Goal: Task Accomplishment & Management: Manage account settings

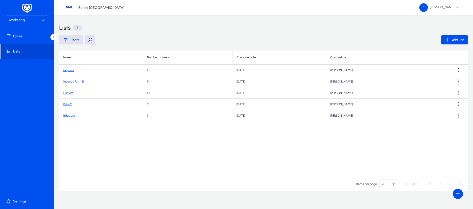
click at [66, 104] on link "Bday2" at bounding box center [67, 104] width 9 height 4
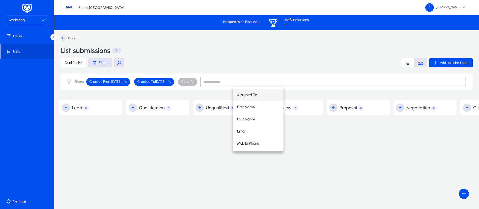
click at [45, 18] on div "Marketing" at bounding box center [27, 19] width 40 height 9
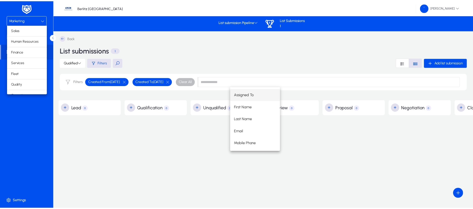
scroll to position [17, 0]
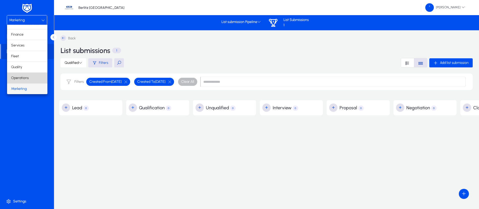
click at [28, 76] on span "Operations" at bounding box center [20, 78] width 18 height 6
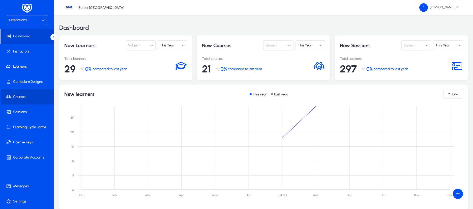
click at [22, 97] on span "Courses" at bounding box center [28, 96] width 54 height 5
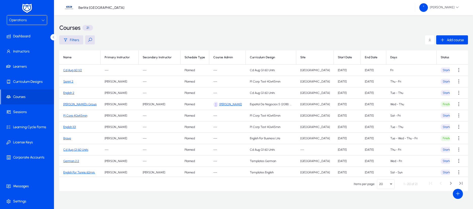
click at [92, 8] on p "Berlitz [GEOGRAPHIC_DATA]" at bounding box center [101, 8] width 46 height 4
click at [455, 8] on span "[PERSON_NAME]" at bounding box center [439, 7] width 40 height 9
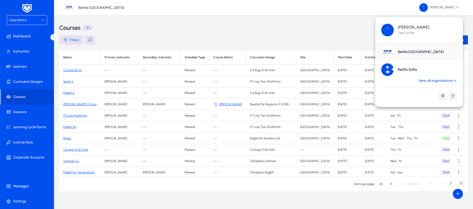
click at [441, 78] on link "Berlitz Sofia" at bounding box center [419, 70] width 88 height 18
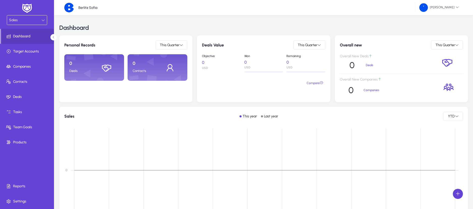
click at [40, 20] on div "Sales" at bounding box center [25, 20] width 32 height 7
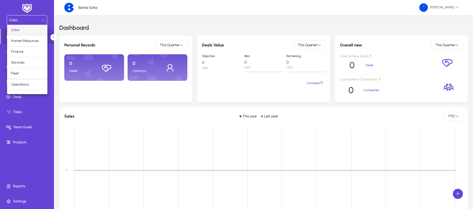
click at [93, 6] on div at bounding box center [236, 104] width 473 height 209
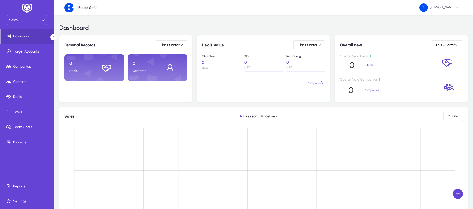
click at [68, 6] on img at bounding box center [69, 8] width 10 height 10
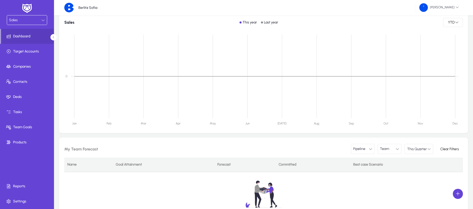
scroll to position [94, 0]
click at [15, 198] on span at bounding box center [28, 201] width 54 height 12
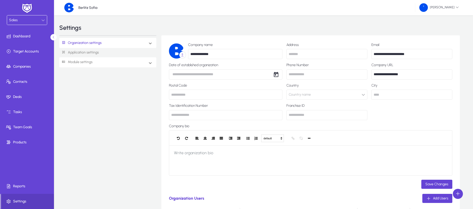
click at [91, 64] on link "Module settings" at bounding box center [75, 61] width 33 height 9
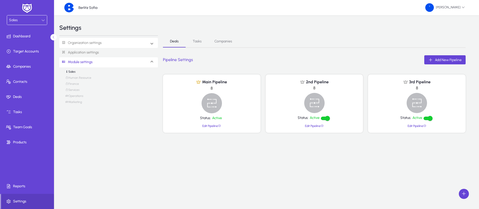
click at [94, 43] on link "Organization settings" at bounding box center [80, 42] width 42 height 9
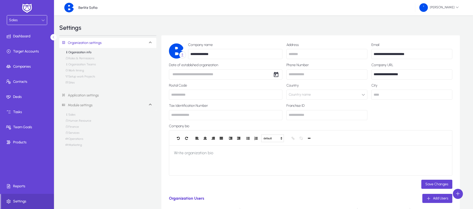
click at [72, 83] on link "Sites" at bounding box center [69, 84] width 9 height 6
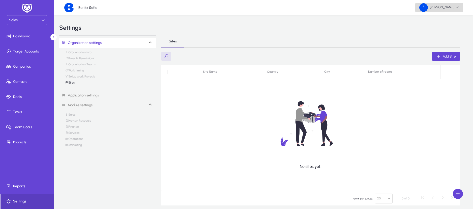
click at [453, 5] on span "[PERSON_NAME]" at bounding box center [439, 7] width 40 height 9
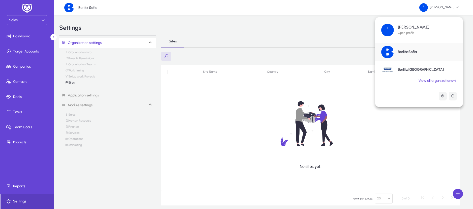
click at [410, 53] on h1 "Berlitz Sofia" at bounding box center [407, 52] width 19 height 5
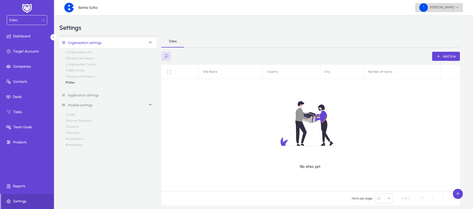
click at [455, 8] on span "[PERSON_NAME]" at bounding box center [439, 7] width 40 height 9
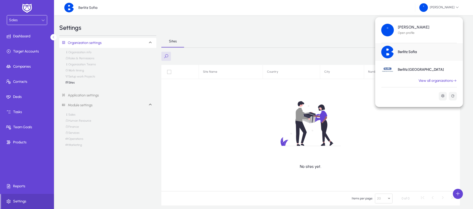
click at [429, 79] on link "View all organizations" at bounding box center [438, 80] width 50 height 5
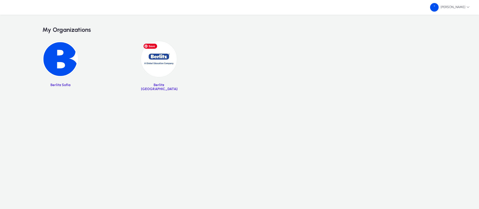
click at [164, 61] on img at bounding box center [159, 59] width 36 height 36
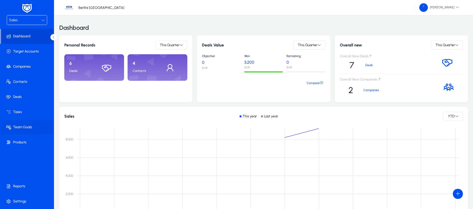
scroll to position [111, 0]
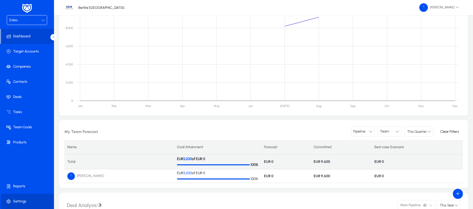
click at [20, 200] on span "Settings" at bounding box center [28, 201] width 54 height 5
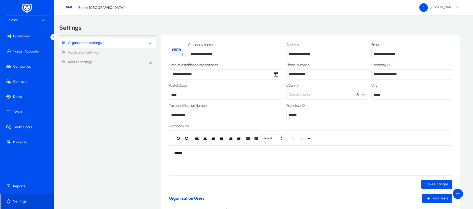
click at [104, 44] on span "Organization settings" at bounding box center [82, 42] width 46 height 9
click at [69, 82] on link "Sites" at bounding box center [69, 84] width 9 height 6
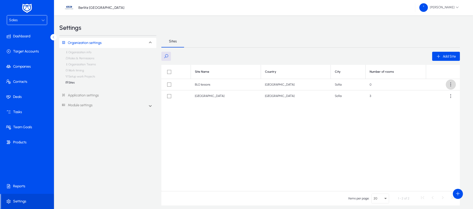
click at [451, 84] on span at bounding box center [451, 84] width 10 height 10
click at [437, 96] on span "Edit" at bounding box center [442, 97] width 20 height 5
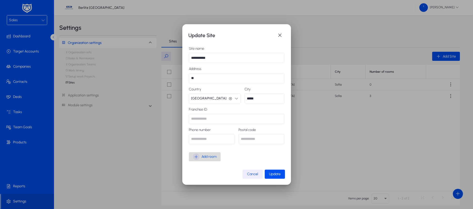
click at [195, 156] on icon "button" at bounding box center [196, 156] width 7 height 7
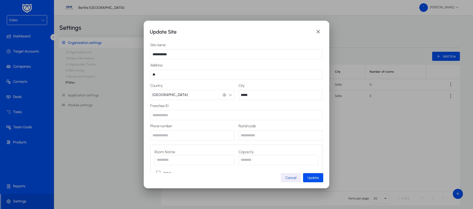
scroll to position [29, 0]
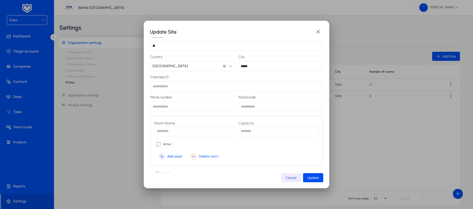
click at [161, 132] on input "text" at bounding box center [195, 131] width 80 height 10
type input "**********"
click at [250, 127] on input "number" at bounding box center [279, 131] width 80 height 10
type input "**"
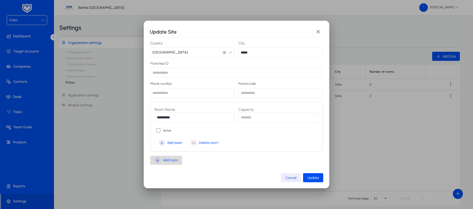
click at [156, 160] on icon "button" at bounding box center [157, 160] width 7 height 7
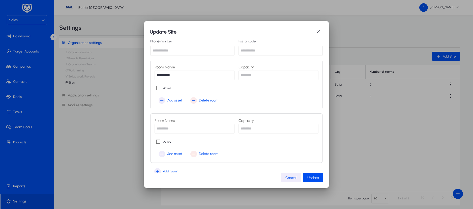
click at [165, 129] on input "text" at bounding box center [195, 129] width 80 height 10
type input "**********"
type input "**"
click at [163, 171] on span "Add room" at bounding box center [170, 171] width 15 height 6
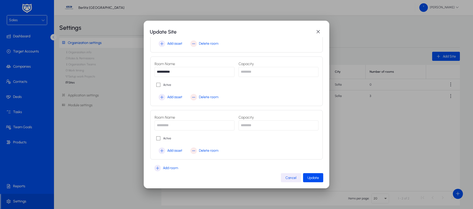
click at [171, 124] on input "text" at bounding box center [195, 125] width 80 height 10
type input "**********"
type input "**"
click at [319, 177] on span "Update" at bounding box center [313, 178] width 12 height 4
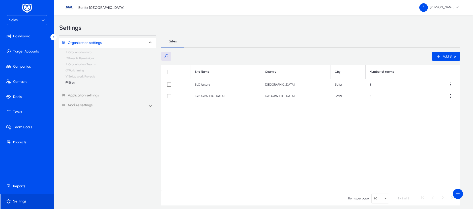
click at [38, 22] on div "Sales" at bounding box center [25, 20] width 32 height 7
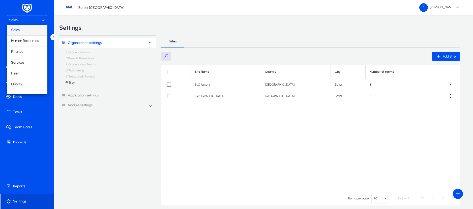
click at [13, 160] on div at bounding box center [236, 104] width 473 height 209
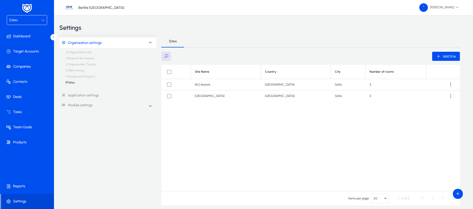
click at [42, 20] on icon at bounding box center [43, 20] width 4 height 4
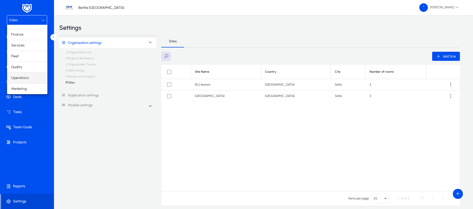
scroll to position [17, 0]
click at [26, 88] on span "Marketing" at bounding box center [19, 89] width 16 height 6
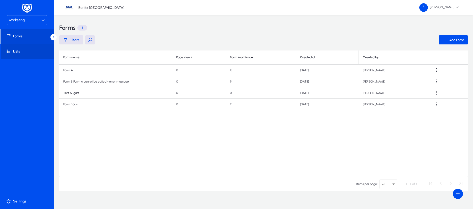
click at [19, 54] on span at bounding box center [28, 51] width 54 height 12
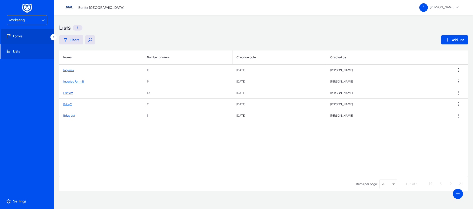
click at [26, 38] on span "Forms" at bounding box center [28, 36] width 54 height 5
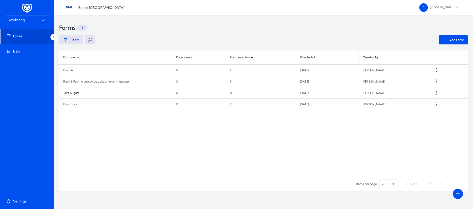
click at [73, 104] on td "Form Bday" at bounding box center [115, 104] width 113 height 11
click at [452, 39] on span "Add Form" at bounding box center [456, 40] width 15 height 4
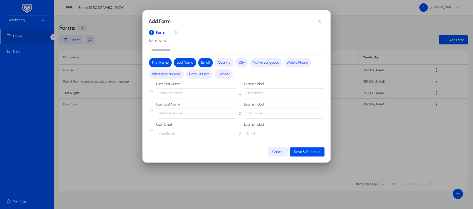
click at [282, 51] on input "text" at bounding box center [236, 50] width 175 height 10
click at [159, 48] on input "********" at bounding box center [236, 50] width 175 height 10
type input "**********"
click at [298, 63] on span "Mobile Phone" at bounding box center [297, 62] width 21 height 5
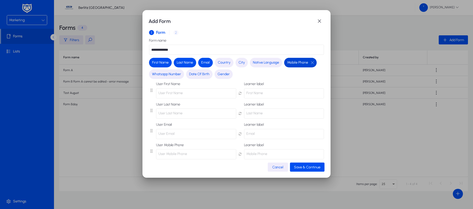
scroll to position [5, 0]
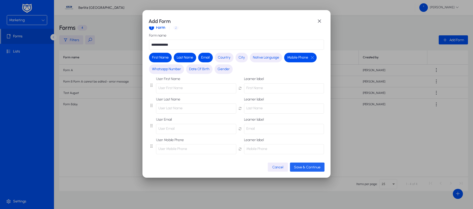
click at [301, 169] on span "Save & Continue" at bounding box center [307, 167] width 26 height 4
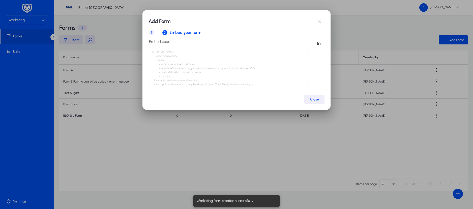
click at [313, 101] on span "button" at bounding box center [314, 99] width 20 height 12
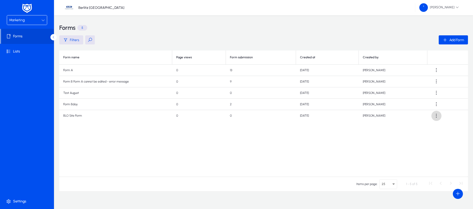
click at [435, 116] on span at bounding box center [436, 116] width 10 height 10
click at [423, 135] on button "View" at bounding box center [426, 138] width 28 height 11
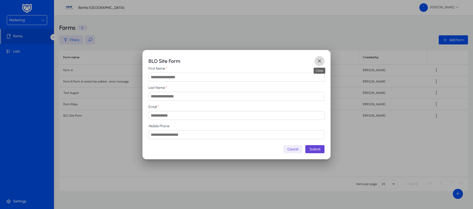
click at [322, 59] on span "button" at bounding box center [319, 61] width 10 height 10
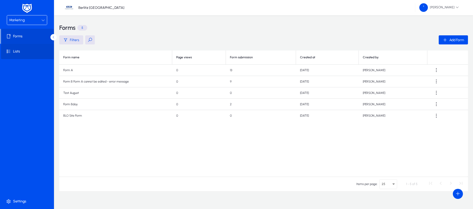
click at [17, 50] on span "Lists" at bounding box center [28, 51] width 54 height 5
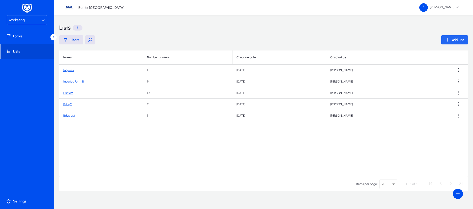
click at [454, 39] on span "Add List" at bounding box center [458, 40] width 12 height 4
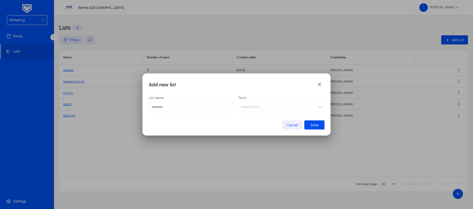
click at [229, 105] on input "text" at bounding box center [191, 107] width 85 height 10
type input "**********"
click at [314, 107] on button "Select form" at bounding box center [281, 107] width 85 height 10
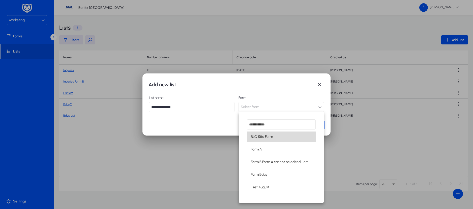
click at [274, 139] on mat-option "BLO Site Form" at bounding box center [281, 136] width 69 height 11
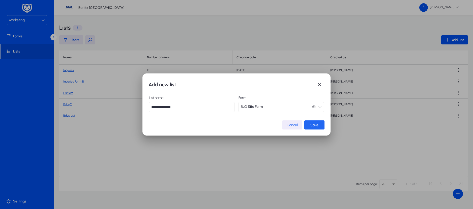
click at [314, 125] on span "Save" at bounding box center [314, 125] width 8 height 4
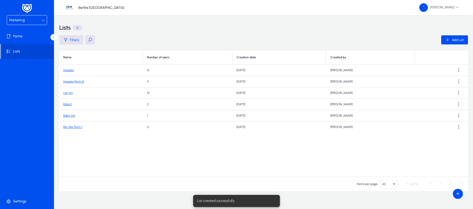
click at [70, 128] on link "Blo Site Form 1" at bounding box center [72, 127] width 19 height 4
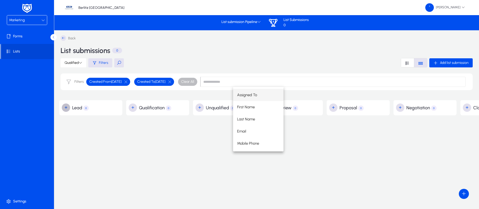
click at [66, 109] on span "button" at bounding box center [66, 108] width 10 height 10
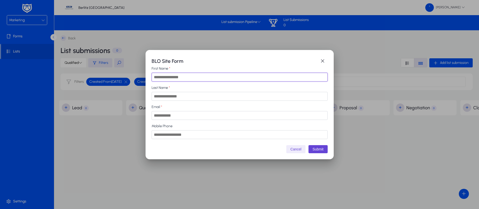
click at [182, 78] on input "First Name" at bounding box center [240, 77] width 176 height 9
click at [186, 75] on input "**********" at bounding box center [240, 77] width 176 height 9
type input "******"
click at [171, 95] on input "Last Name" at bounding box center [240, 96] width 176 height 9
type input "*****"
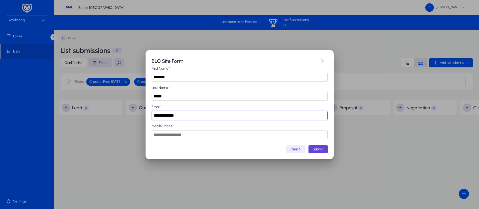
type input "**********"
click at [315, 150] on button "Submit" at bounding box center [317, 149] width 19 height 8
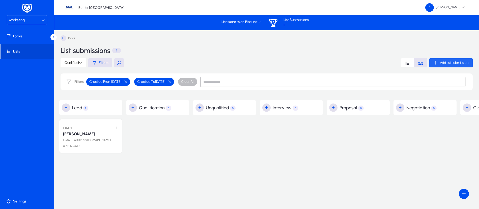
click at [438, 61] on div "Add list submission" at bounding box center [450, 63] width 35 height 5
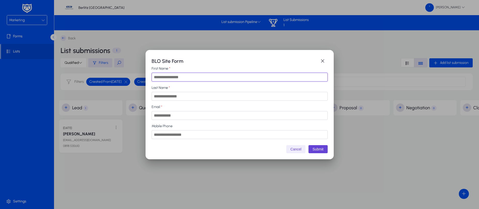
click at [214, 79] on input "First Name" at bounding box center [240, 77] width 176 height 9
type input "******"
type input "**********"
click at [190, 135] on input "Mobile Phone" at bounding box center [240, 134] width 176 height 9
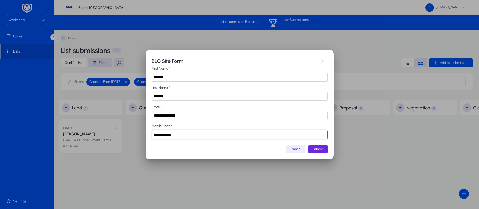
type input "**********"
click at [313, 150] on button "Submit" at bounding box center [317, 149] width 19 height 8
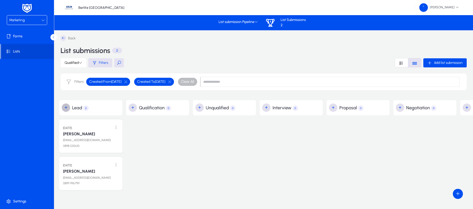
click at [65, 107] on span "button" at bounding box center [66, 108] width 10 height 10
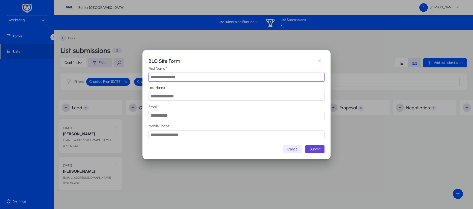
click at [174, 78] on input "First Name" at bounding box center [237, 77] width 176 height 9
type input "*****"
type input "*******"
type input "**********"
click at [171, 134] on input "Mobile Phone" at bounding box center [237, 134] width 176 height 9
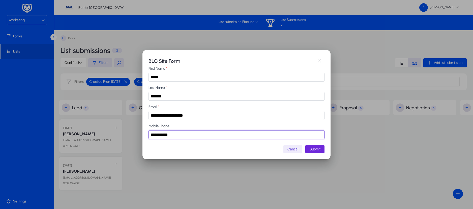
type input "**********"
click at [313, 151] on button "Submit" at bounding box center [314, 149] width 19 height 8
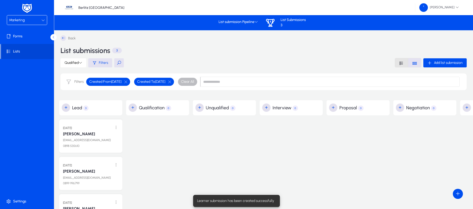
click at [397, 64] on span "Font Style" at bounding box center [401, 62] width 13 height 9
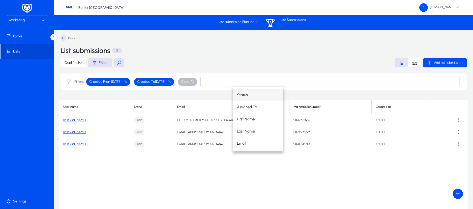
click at [459, 119] on div "Status Assigned To First Name Last Name Email Mobile Phone" at bounding box center [346, 119] width 227 height 65
click at [458, 121] on div "Status Assigned To First Name Last Name Email Mobile Phone" at bounding box center [346, 119] width 227 height 65
click at [351, 189] on div "User name Status Email Mainmobilenumber Created at [PERSON_NAME] Lead [EMAIL_AD…" at bounding box center [263, 163] width 409 height 126
click at [459, 121] on span at bounding box center [459, 120] width 10 height 10
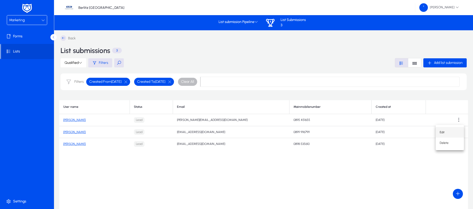
click at [447, 130] on span "Edit" at bounding box center [450, 132] width 20 height 5
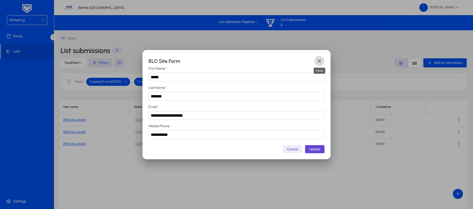
click at [319, 62] on span "button" at bounding box center [319, 61] width 10 height 10
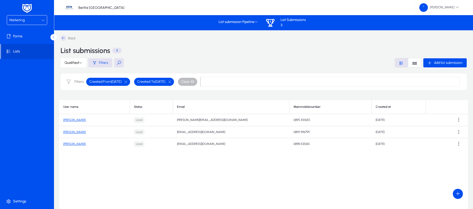
click at [134, 120] on p "Lead" at bounding box center [139, 120] width 11 height 6
click at [459, 120] on span at bounding box center [459, 120] width 10 height 10
click at [74, 120] on div at bounding box center [236, 104] width 473 height 209
click at [76, 121] on link "[PERSON_NAME]" at bounding box center [74, 120] width 22 height 4
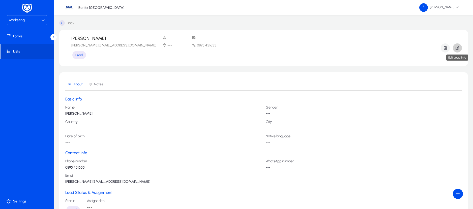
click at [457, 48] on icon "button" at bounding box center [457, 48] width 5 height 5
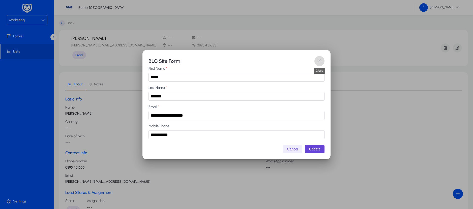
click at [318, 58] on span "button" at bounding box center [319, 61] width 10 height 10
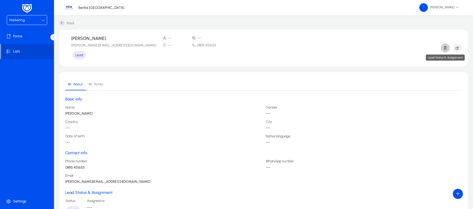
click at [443, 47] on icon "button" at bounding box center [445, 48] width 5 height 5
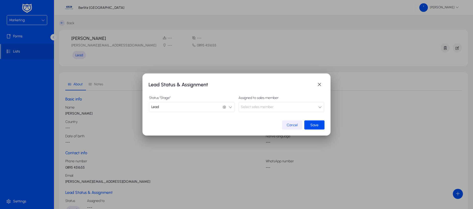
click at [307, 105] on button "Select sales member" at bounding box center [281, 107] width 85 height 10
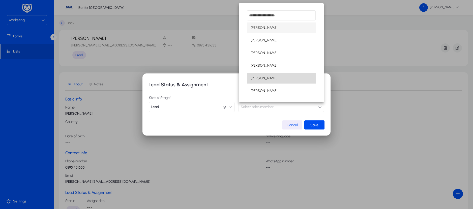
click at [283, 79] on mat-option "[PERSON_NAME]" at bounding box center [281, 78] width 69 height 11
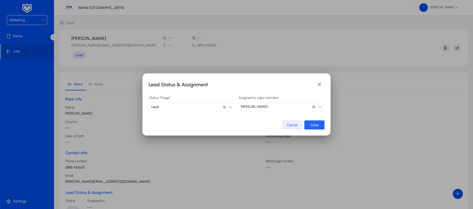
click at [312, 123] on span "Save" at bounding box center [314, 125] width 8 height 4
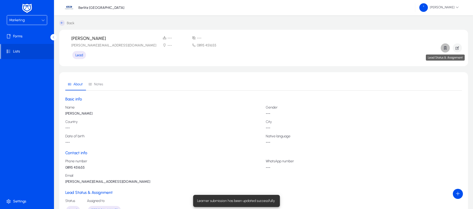
click at [446, 48] on icon "button" at bounding box center [445, 48] width 5 height 5
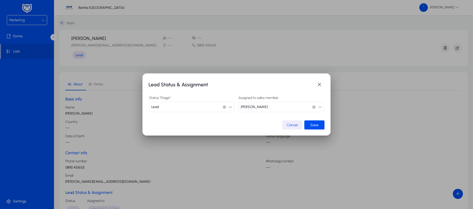
click at [230, 107] on icon "button" at bounding box center [231, 107] width 4 height 4
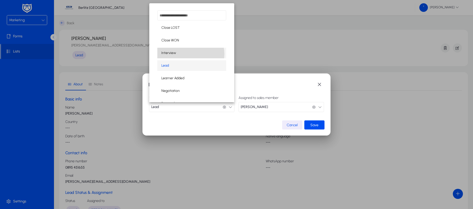
click at [191, 54] on mat-option "Interview" at bounding box center [191, 53] width 69 height 11
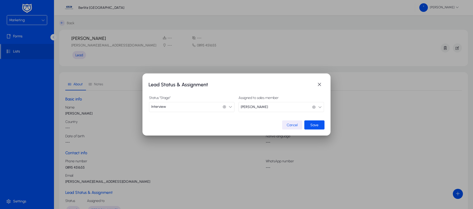
click at [318, 128] on span "submit" at bounding box center [314, 125] width 20 height 12
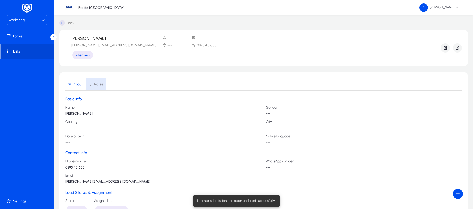
click at [94, 85] on span "Notes" at bounding box center [96, 84] width 15 height 4
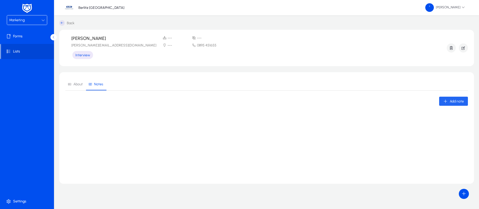
click at [451, 103] on span "Add note" at bounding box center [457, 101] width 14 height 4
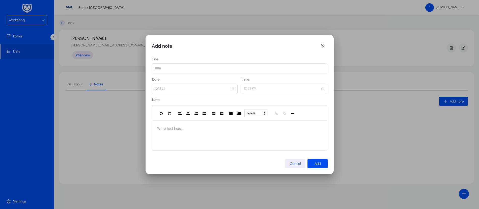
click at [203, 69] on input "text" at bounding box center [239, 68] width 175 height 10
type input "*"
type input "**********"
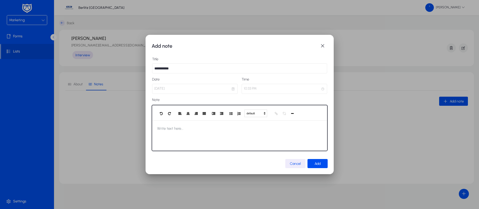
click at [180, 130] on span "Write text here..." at bounding box center [170, 128] width 36 height 16
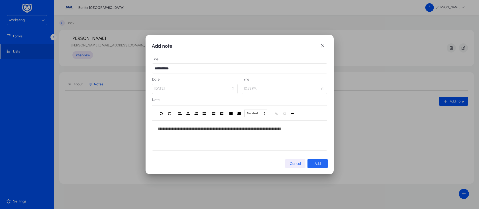
click at [316, 162] on span "Add" at bounding box center [317, 163] width 6 height 4
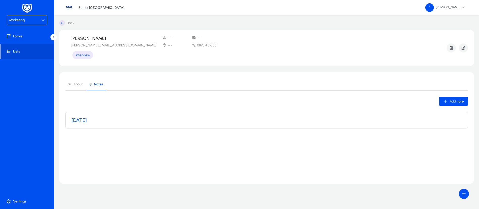
click at [87, 118] on h3 "[DATE]" at bounding box center [79, 120] width 15 height 6
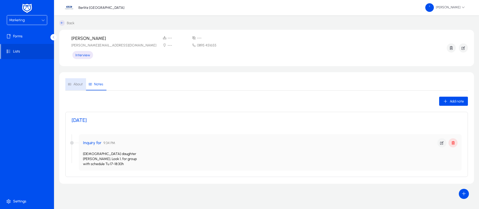
click at [73, 82] on span "About" at bounding box center [75, 84] width 15 height 4
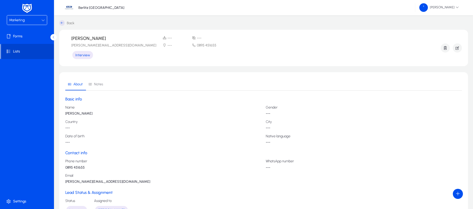
click at [15, 53] on span "Lists" at bounding box center [27, 51] width 53 height 5
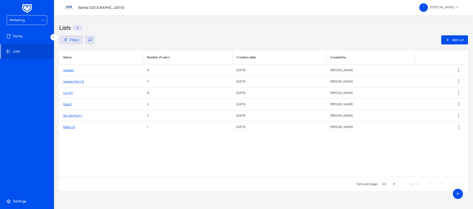
click at [75, 115] on link "Blo Site Form 1" at bounding box center [72, 116] width 19 height 4
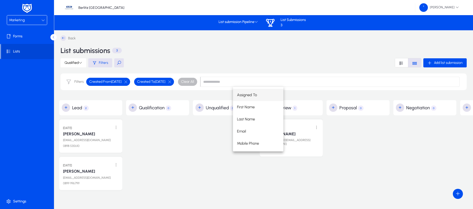
click at [255, 177] on div at bounding box center [224, 154] width 63 height 79
click at [82, 171] on link "[PERSON_NAME]" at bounding box center [78, 171] width 33 height 5
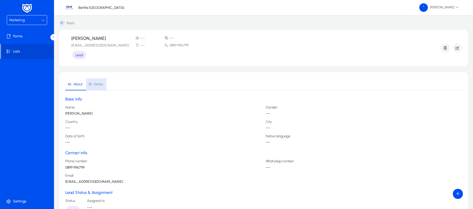
click at [98, 82] on span "Notes" at bounding box center [98, 84] width 9 height 4
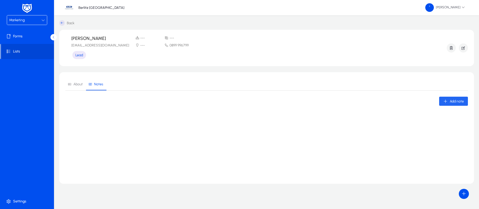
click at [453, 103] on span "Add note" at bounding box center [457, 101] width 14 height 4
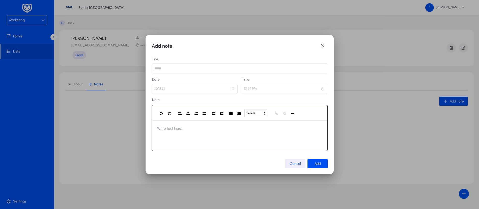
click at [221, 134] on div at bounding box center [239, 135] width 175 height 30
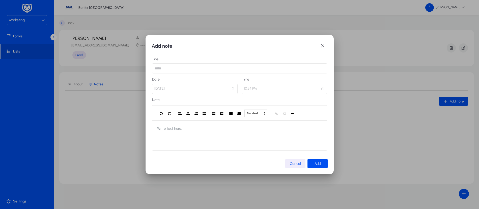
click at [205, 66] on input "text" at bounding box center [239, 68] width 175 height 10
type input "**********"
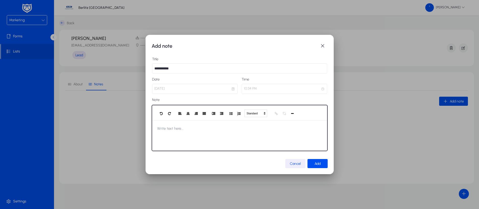
click at [179, 127] on span "Write text here..." at bounding box center [170, 128] width 36 height 16
click at [156, 128] on div "**********" at bounding box center [239, 135] width 175 height 30
click at [285, 127] on div "**********" at bounding box center [239, 135] width 175 height 30
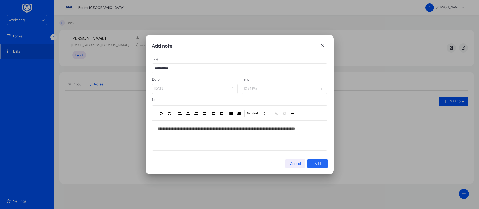
click at [320, 163] on span "Add" at bounding box center [317, 163] width 6 height 4
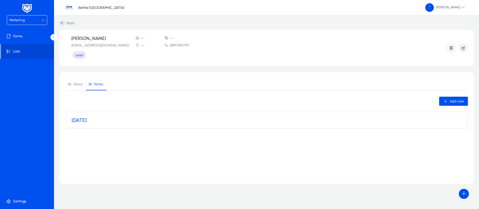
click at [207, 120] on div "[DATE]" at bounding box center [267, 120] width 390 height 6
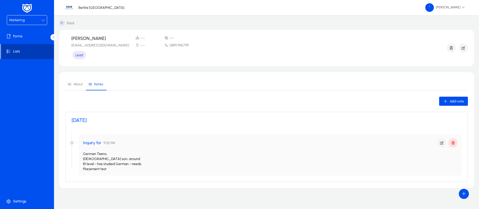
click at [34, 53] on span "Lists" at bounding box center [27, 51] width 53 height 5
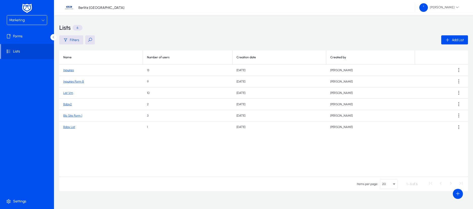
click at [73, 116] on link "Blo Site Form 1" at bounding box center [72, 116] width 19 height 4
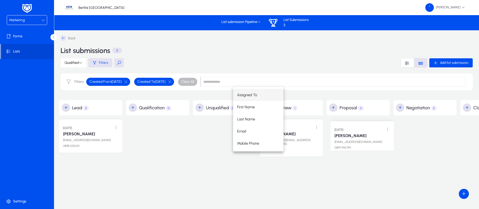
drag, startPoint x: 100, startPoint y: 178, endPoint x: 371, endPoint y: 138, distance: 274.2
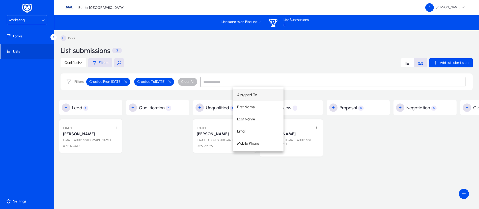
click at [278, 172] on div "Back List submissions 3 Qualified Filters Add list submission Filters Created F…" at bounding box center [359, 106] width 601 height 142
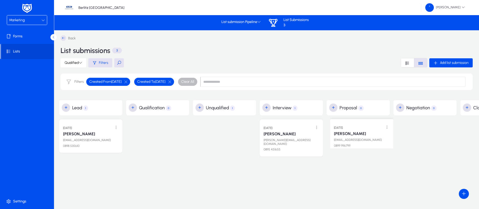
drag, startPoint x: 217, startPoint y: 137, endPoint x: 354, endPoint y: 133, distance: 137.0
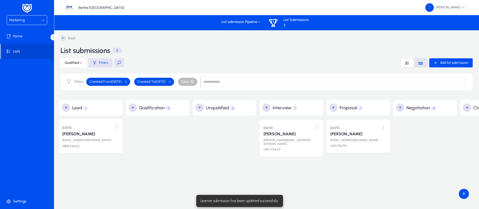
click at [91, 134] on div "[PERSON_NAME]" at bounding box center [90, 133] width 57 height 6
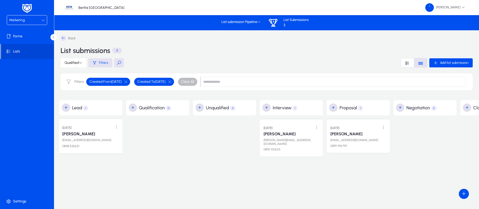
click at [79, 134] on link "[PERSON_NAME]" at bounding box center [78, 133] width 33 height 5
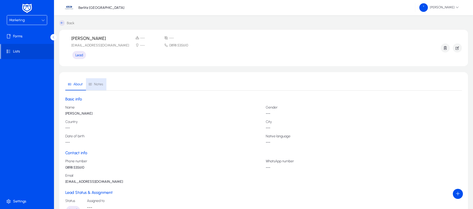
click at [97, 84] on span "Notes" at bounding box center [98, 84] width 9 height 4
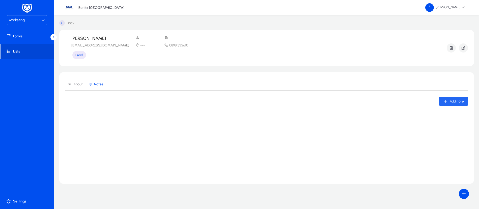
click at [446, 102] on icon "button" at bounding box center [445, 101] width 5 height 5
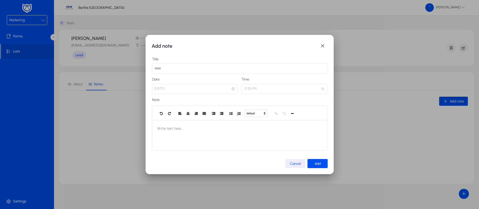
click at [194, 69] on input "text" at bounding box center [239, 68] width 175 height 10
type input "**********"
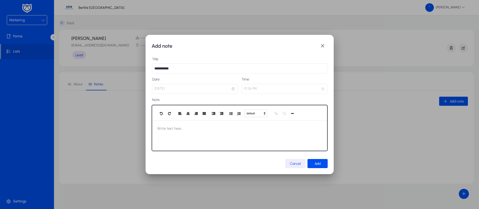
click at [168, 125] on span "Write text here..." at bounding box center [170, 128] width 36 height 16
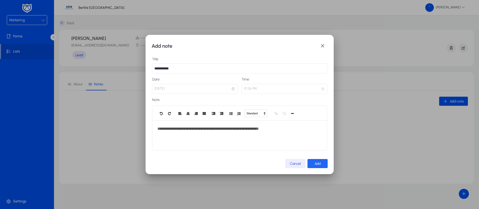
click at [316, 163] on span "Add" at bounding box center [317, 163] width 6 height 4
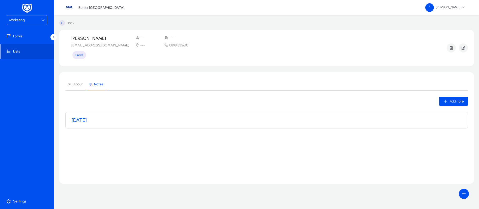
click at [41, 22] on div at bounding box center [43, 20] width 4 height 6
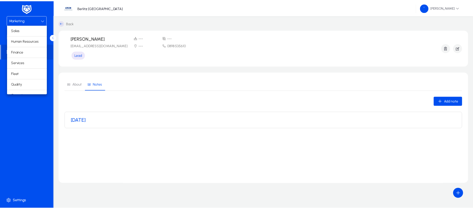
scroll to position [17, 0]
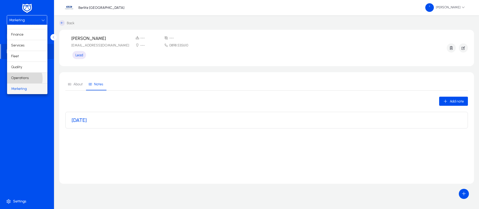
click at [23, 79] on span "Operations" at bounding box center [20, 78] width 18 height 6
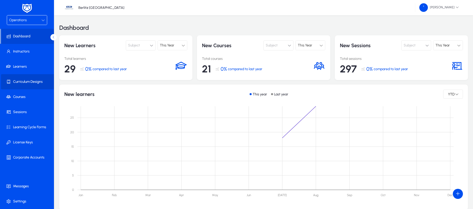
click at [23, 81] on span "Curriculum Designs" at bounding box center [28, 81] width 54 height 5
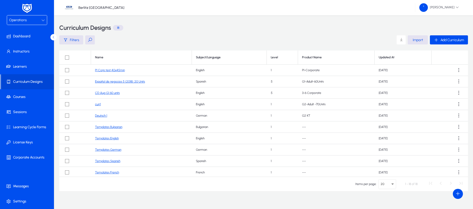
click at [118, 28] on p "18" at bounding box center [118, 28] width 10 height 6
click at [73, 40] on span "Filters" at bounding box center [74, 40] width 9 height 4
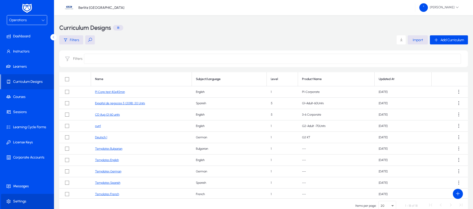
click at [12, 199] on icon at bounding box center [9, 201] width 7 height 5
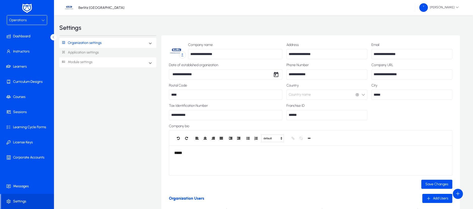
click at [96, 64] on span "Module settings" at bounding box center [77, 61] width 37 height 9
click at [90, 57] on link "Application settings" at bounding box center [107, 52] width 97 height 9
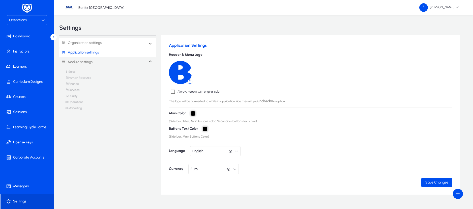
click at [95, 41] on link "Organization settings" at bounding box center [80, 42] width 42 height 9
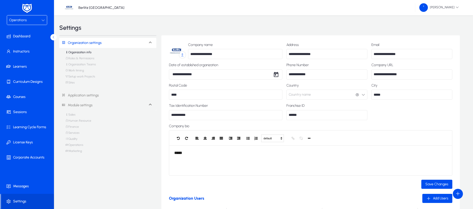
click at [70, 80] on link "Setup work Projects" at bounding box center [80, 78] width 30 height 6
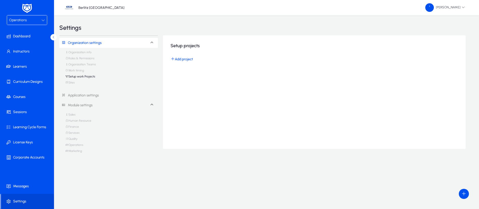
click at [72, 82] on link "Sites" at bounding box center [69, 84] width 9 height 6
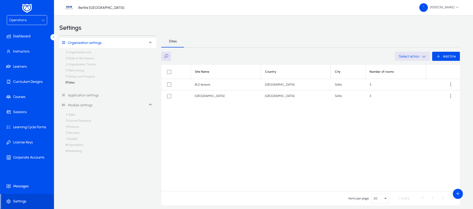
click at [422, 54] on icon "button" at bounding box center [424, 56] width 5 height 5
click at [422, 54] on div at bounding box center [236, 104] width 473 height 209
click at [38, 24] on div "Operations" at bounding box center [27, 19] width 40 height 9
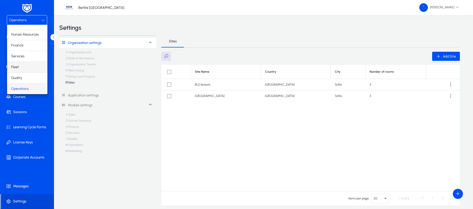
scroll to position [17, 0]
click at [33, 168] on div at bounding box center [236, 104] width 473 height 209
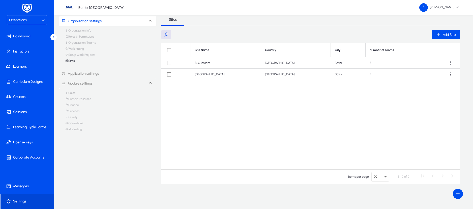
scroll to position [22, 0]
click at [457, 192] on span at bounding box center [458, 194] width 10 height 10
click at [455, 8] on div at bounding box center [236, 104] width 473 height 209
click at [455, 8] on span "[PERSON_NAME]" at bounding box center [439, 7] width 40 height 9
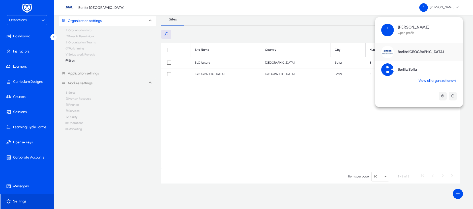
click at [438, 78] on link "View all organizations" at bounding box center [438, 80] width 50 height 5
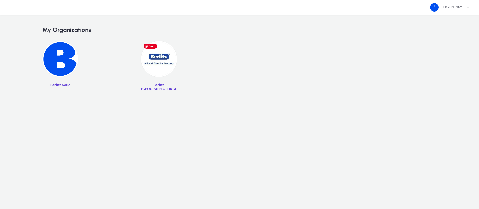
click at [164, 60] on img at bounding box center [159, 59] width 36 height 36
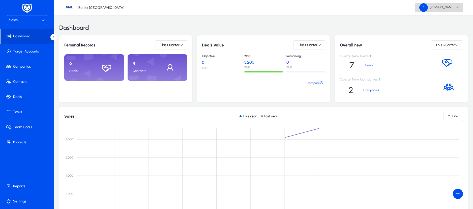
click at [453, 9] on span "[PERSON_NAME]" at bounding box center [439, 7] width 40 height 9
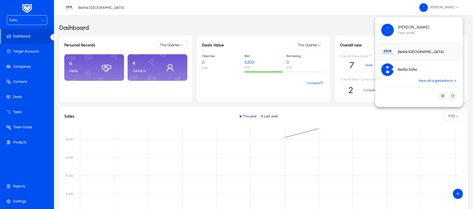
click at [43, 21] on div at bounding box center [236, 104] width 473 height 209
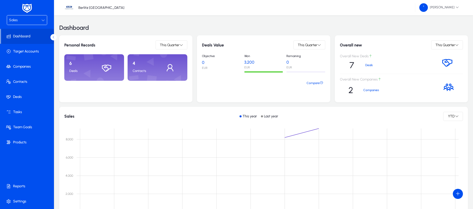
click at [43, 21] on icon at bounding box center [43, 20] width 4 height 4
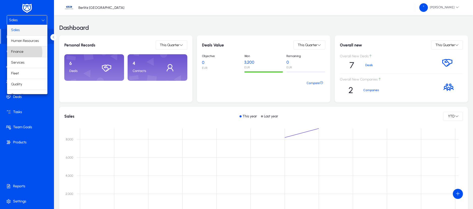
click at [22, 52] on span "Finance" at bounding box center [17, 52] width 12 height 6
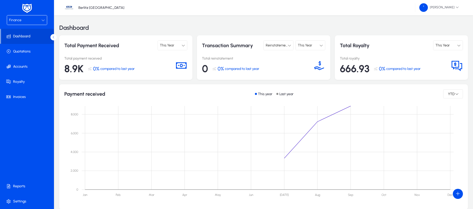
click at [455, 45] on div "This Year" at bounding box center [447, 45] width 22 height 7
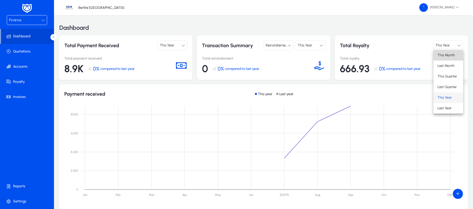
click at [447, 55] on span "This Month" at bounding box center [446, 55] width 17 height 6
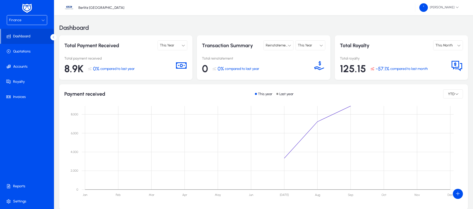
click at [285, 49] on div "Reinstatement" at bounding box center [278, 45] width 29 height 9
click at [277, 74] on span "Refund" at bounding box center [273, 76] width 11 height 6
click at [287, 43] on div "Refund" at bounding box center [277, 45] width 22 height 7
click at [278, 85] on span "Payment" at bounding box center [275, 87] width 14 height 6
click at [205, 67] on span "89" at bounding box center [207, 69] width 11 height 12
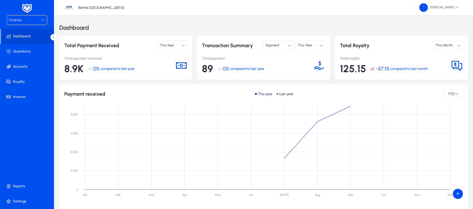
click at [287, 46] on div "Payment" at bounding box center [277, 45] width 22 height 7
click at [278, 63] on mat-option "Forfeit" at bounding box center [279, 66] width 30 height 11
click at [288, 46] on icon at bounding box center [290, 46] width 4 height 4
click at [283, 54] on span "Reinstatement" at bounding box center [279, 55] width 22 height 6
click at [283, 54] on div "Transaction Summary Reinstatement This Year Total reinstatement 20 0% compared …" at bounding box center [263, 57] width 133 height 44
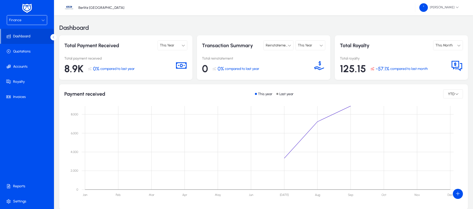
click at [457, 48] on div "This Month" at bounding box center [447, 45] width 22 height 7
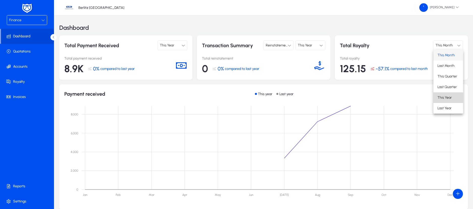
click at [443, 97] on span "This Year" at bounding box center [445, 98] width 14 height 6
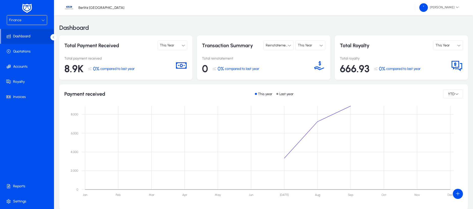
click at [184, 46] on icon at bounding box center [184, 46] width 4 height 4
click at [170, 55] on span "This Month" at bounding box center [170, 55] width 17 height 6
click at [184, 46] on icon at bounding box center [184, 46] width 4 height 4
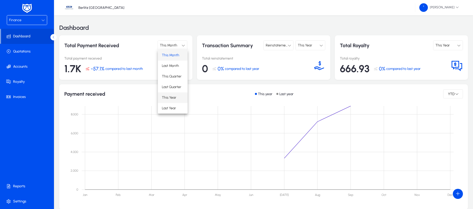
click at [172, 95] on span "This Year" at bounding box center [169, 98] width 14 height 6
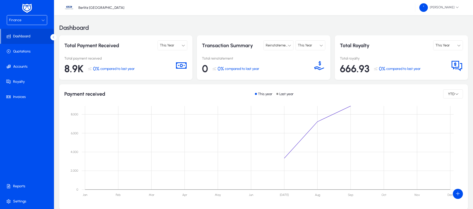
click at [180, 66] on icon at bounding box center [181, 66] width 12 height 12
click at [179, 65] on icon at bounding box center [181, 66] width 12 height 12
click at [20, 56] on span at bounding box center [28, 51] width 54 height 12
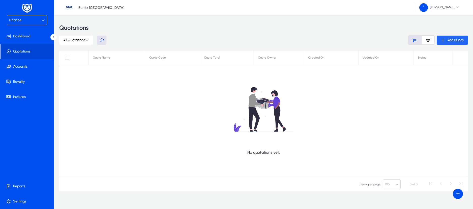
click at [449, 39] on span "Add Quote" at bounding box center [455, 40] width 17 height 4
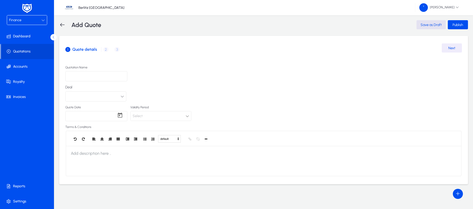
scroll to position [1, 0]
click at [25, 67] on span "Accounts" at bounding box center [28, 66] width 54 height 5
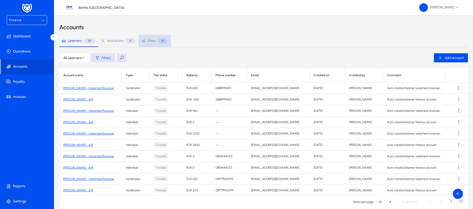
click at [154, 41] on span "Sites" at bounding box center [152, 41] width 8 height 4
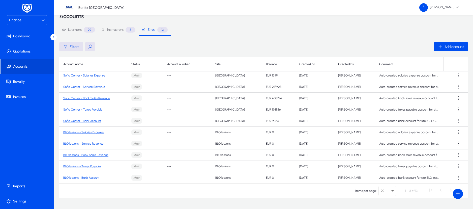
scroll to position [12, 0]
click at [19, 96] on span "Invoices" at bounding box center [28, 96] width 54 height 5
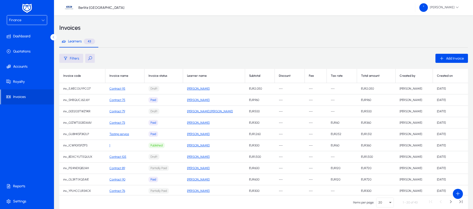
click at [91, 57] on button at bounding box center [90, 58] width 10 height 9
click at [77, 59] on span "Filters" at bounding box center [74, 58] width 9 height 4
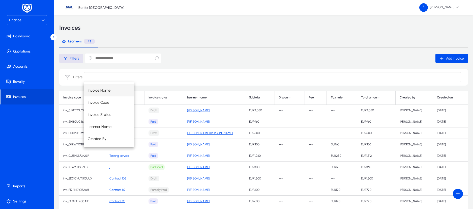
click at [93, 75] on input at bounding box center [272, 77] width 377 height 10
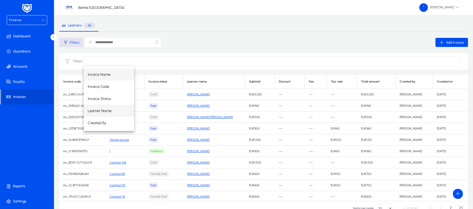
scroll to position [15, 0]
click at [248, 85] on div "Invoice Name Invoice Code Invoice Status Learner Name Created By" at bounding box center [272, 99] width 377 height 65
click at [438, 83] on div "Invoice Name Invoice Code Invoice Status Learner Name Created By" at bounding box center [272, 99] width 377 height 65
click at [445, 83] on div "Invoice Name Invoice Code Invoice Status Learner Name Created By" at bounding box center [272, 99] width 377 height 65
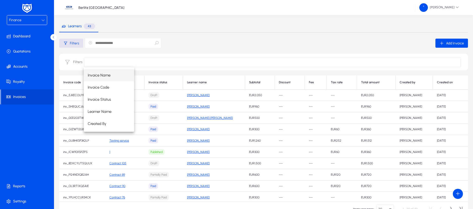
click at [445, 83] on div "Invoice Name Invoice Code Invoice Status Learner Name Created By" at bounding box center [272, 99] width 377 height 65
click at [394, 62] on input at bounding box center [272, 62] width 377 height 10
click at [129, 43] on input "text" at bounding box center [123, 43] width 76 height 10
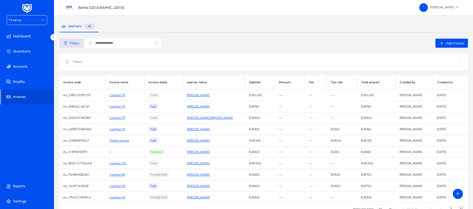
click at [90, 45] on icon "button" at bounding box center [90, 43] width 4 height 4
click at [449, 83] on div "Created on" at bounding box center [450, 82] width 27 height 4
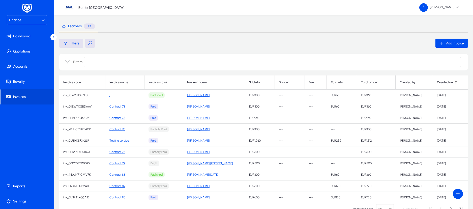
click at [449, 83] on div "Created on" at bounding box center [450, 82] width 27 height 4
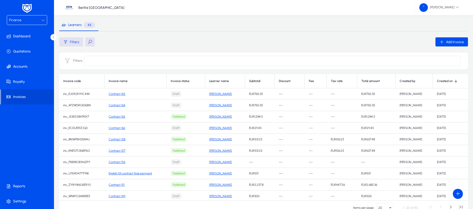
scroll to position [0, 0]
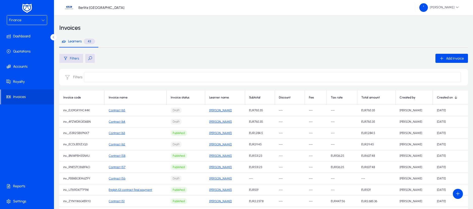
click at [116, 133] on link "Contract 163" at bounding box center [117, 133] width 16 height 4
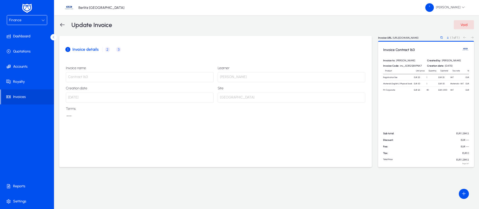
click at [108, 49] on span "2" at bounding box center [107, 49] width 5 height 5
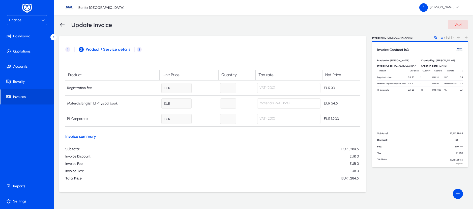
click at [388, 113] on div "Invoice Contract 163 Invoice to: [PERSON_NAME] Created by: [PERSON_NAME] Invoic…" at bounding box center [420, 104] width 96 height 126
click at [138, 51] on span "3" at bounding box center [139, 49] width 5 height 5
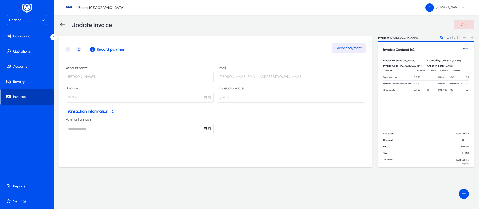
click at [25, 100] on span at bounding box center [27, 97] width 53 height 12
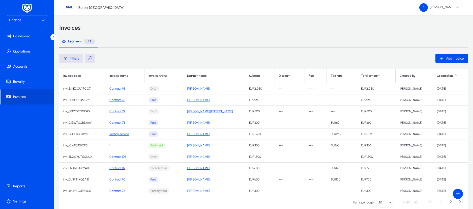
click at [454, 76] on div at bounding box center [455, 75] width 3 height 3
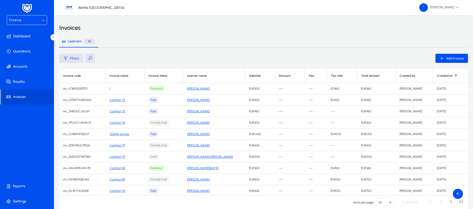
click at [454, 76] on div at bounding box center [455, 75] width 3 height 3
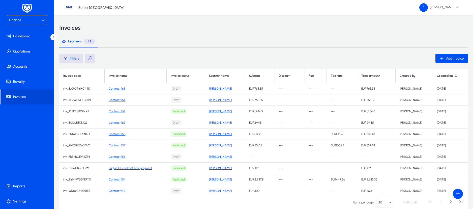
click at [120, 111] on link "Contract 163" at bounding box center [117, 111] width 16 height 4
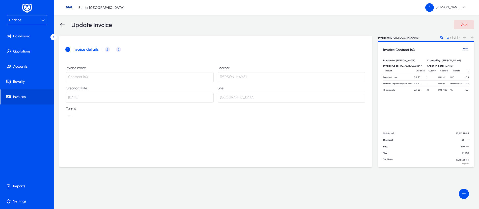
click at [106, 48] on span "2" at bounding box center [107, 49] width 5 height 5
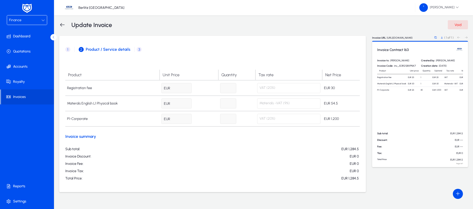
click at [138, 50] on span "3" at bounding box center [139, 49] width 5 height 5
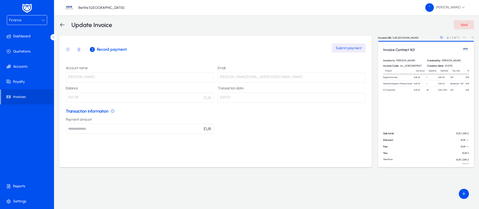
click at [79, 48] on span "2" at bounding box center [78, 49] width 5 height 5
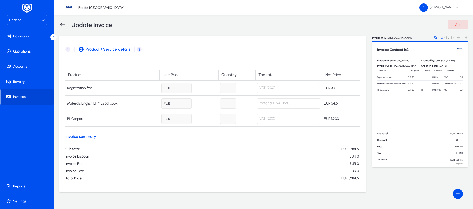
click at [265, 102] on p "Materials -VAT (9%)" at bounding box center [288, 103] width 63 height 10
click at [81, 140] on form "Product Unit Price Quantity Tax rate Net Price Registration fee EUR ** * VAT (2…" at bounding box center [212, 123] width 295 height 115
click at [138, 50] on span "3" at bounding box center [139, 49] width 5 height 5
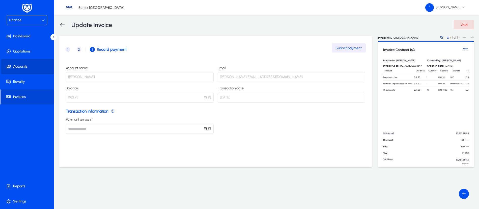
click at [21, 70] on span at bounding box center [28, 67] width 54 height 12
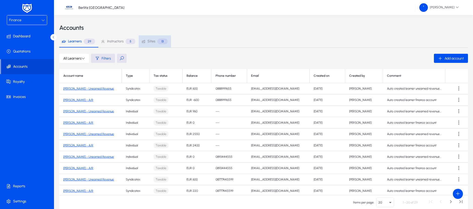
click at [150, 42] on span "Sites" at bounding box center [152, 42] width 8 height 4
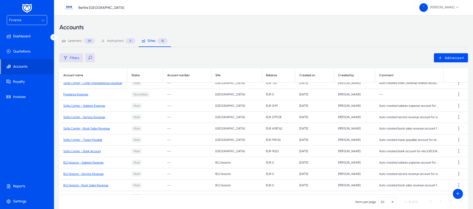
scroll to position [16, 0]
click at [89, 151] on link "Sofia Center - Bank Account" at bounding box center [82, 152] width 38 height 4
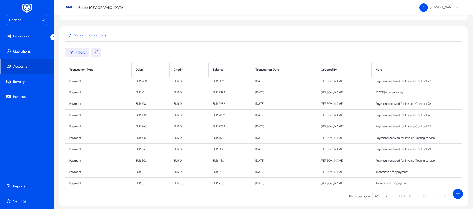
scroll to position [45, 0]
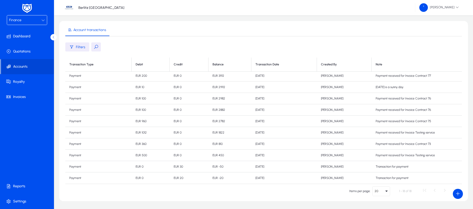
click at [387, 192] on icon "Select page" at bounding box center [387, 191] width 6 height 6
click at [323, 178] on div at bounding box center [236, 104] width 473 height 209
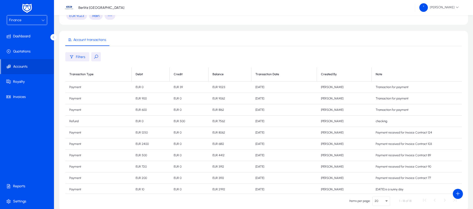
scroll to position [23, 0]
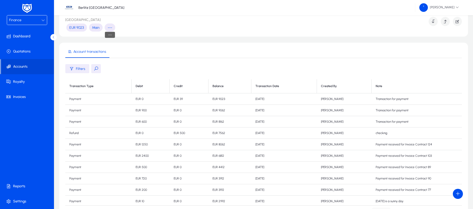
click at [111, 26] on span "---" at bounding box center [110, 27] width 5 height 4
click at [433, 21] on icon "button" at bounding box center [433, 21] width 5 height 5
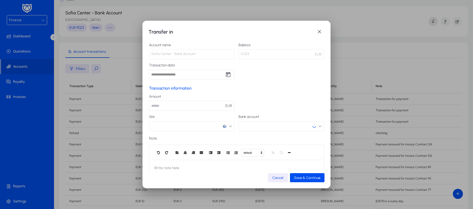
scroll to position [0, 0]
click at [320, 31] on span "button" at bounding box center [319, 32] width 10 height 10
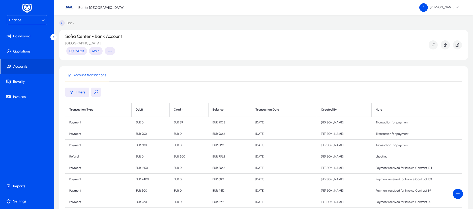
scroll to position [23, 0]
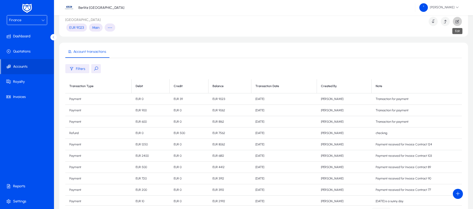
click at [456, 24] on span "button" at bounding box center [457, 21] width 9 height 12
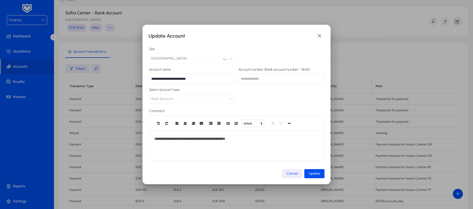
scroll to position [0, 0]
click at [318, 36] on span "button" at bounding box center [319, 36] width 10 height 10
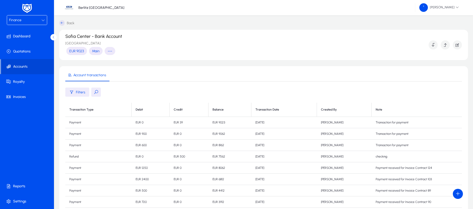
click at [63, 23] on icon at bounding box center [62, 23] width 6 height 6
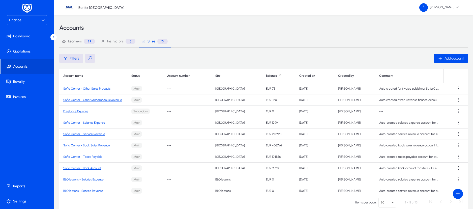
click at [270, 75] on div "Balance" at bounding box center [278, 76] width 25 height 4
click at [100, 88] on link "Sofia Center - Other Sales Products" at bounding box center [86, 89] width 47 height 4
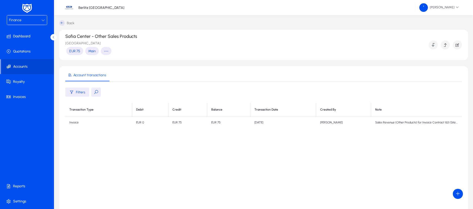
click at [377, 121] on td "Sales Revenue (Other Products) for Invoice Contract 163 (Site: [GEOGRAPHIC_DATA…" at bounding box center [416, 122] width 91 height 11
drag, startPoint x: 377, startPoint y: 121, endPoint x: 467, endPoint y: 125, distance: 90.1
click at [467, 125] on section "Account transactions Filters Transaction Type Debit Credit Balance Transaction …" at bounding box center [263, 156] width 409 height 180
click at [453, 122] on td "Sales Revenue (Other Products) for Invoice Contract 163 (Site: [GEOGRAPHIC_DATA…" at bounding box center [416, 122] width 91 height 11
drag, startPoint x: 453, startPoint y: 122, endPoint x: 471, endPoint y: 124, distance: 18.4
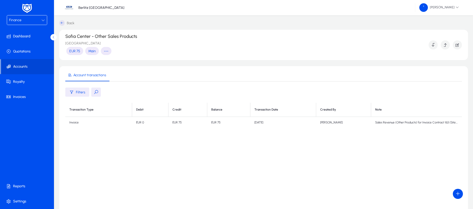
click at [471, 124] on div "Back Sofia Center - Other Sales Products Sofia Center EUR 75 Main --- Account t…" at bounding box center [263, 143] width 419 height 256
click at [19, 97] on span "Invoices" at bounding box center [28, 96] width 54 height 5
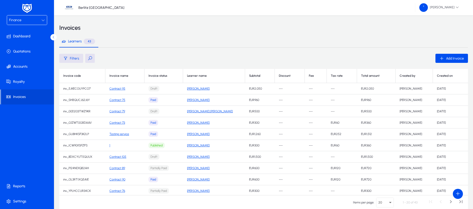
click at [89, 59] on button at bounding box center [90, 58] width 10 height 9
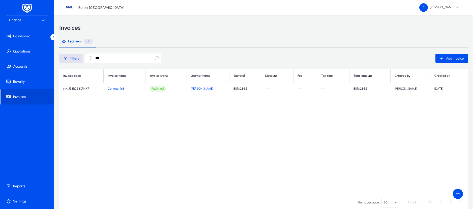
type input "***"
click at [119, 87] on link "Contract 163" at bounding box center [116, 89] width 16 height 4
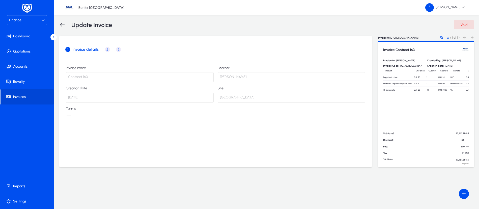
click at [109, 49] on span "2" at bounding box center [107, 49] width 5 height 5
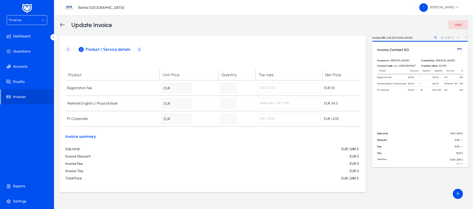
click at [138, 50] on span "3" at bounding box center [139, 49] width 5 height 5
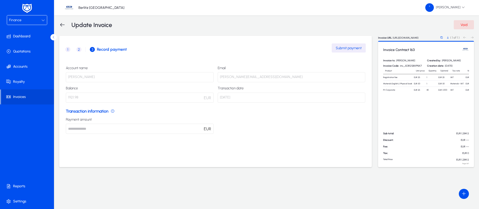
click at [64, 26] on icon at bounding box center [62, 25] width 6 height 6
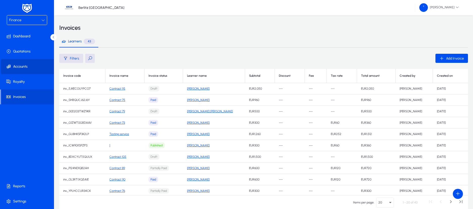
click at [22, 66] on span "Accounts" at bounding box center [28, 66] width 54 height 5
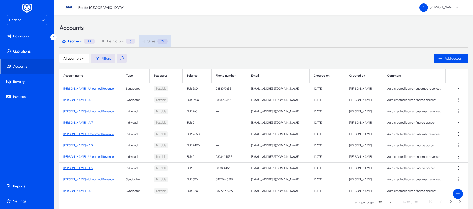
click at [154, 42] on span "Sites" at bounding box center [152, 42] width 8 height 4
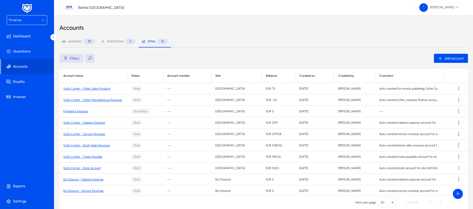
click at [103, 89] on link "Sofia Center - Other Sales Products" at bounding box center [86, 89] width 47 height 4
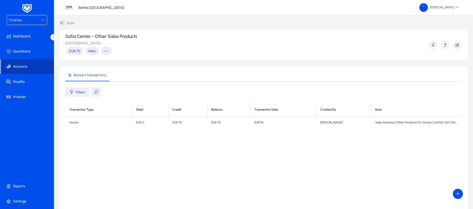
click at [25, 68] on span "Accounts" at bounding box center [27, 66] width 53 height 5
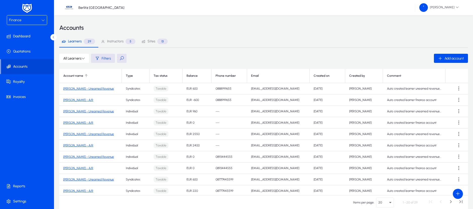
click at [88, 78] on th "Account name" at bounding box center [90, 76] width 63 height 14
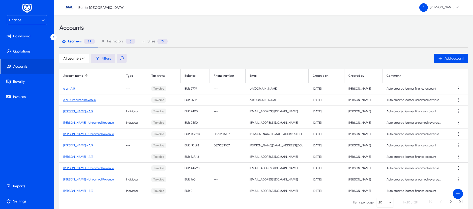
click at [87, 77] on div at bounding box center [86, 75] width 3 height 3
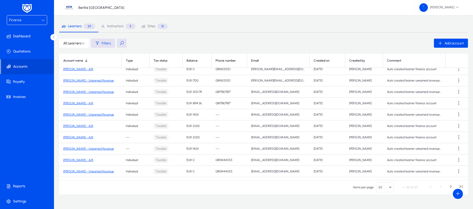
scroll to position [115, 0]
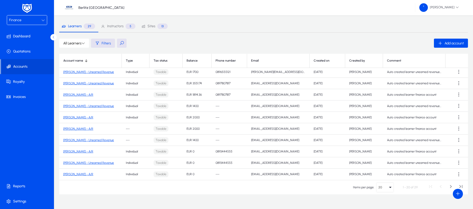
click at [391, 190] on icon "Select page" at bounding box center [390, 187] width 6 height 6
click at [381, 155] on span "100" at bounding box center [383, 156] width 5 height 6
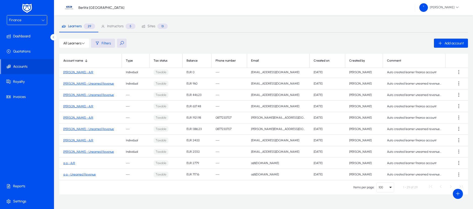
scroll to position [217, 0]
click at [102, 128] on link "[PERSON_NAME] - Unearned Revenue" at bounding box center [88, 129] width 51 height 4
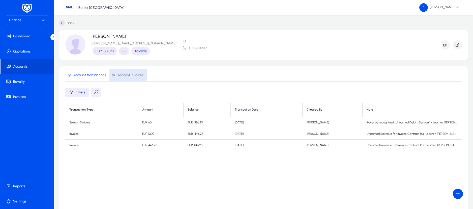
click at [127, 73] on span "Account invoices" at bounding box center [131, 75] width 26 height 4
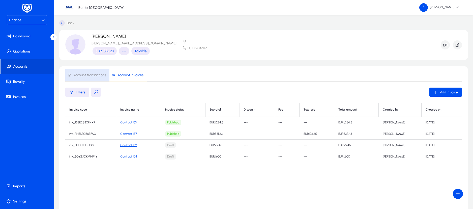
click at [95, 74] on span "Account transactions" at bounding box center [89, 75] width 33 height 4
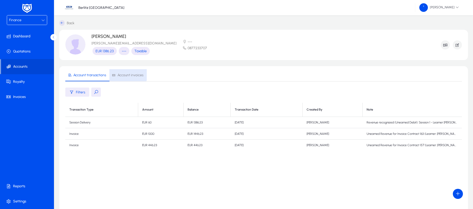
click at [127, 73] on span "Account invoices" at bounding box center [131, 75] width 26 height 4
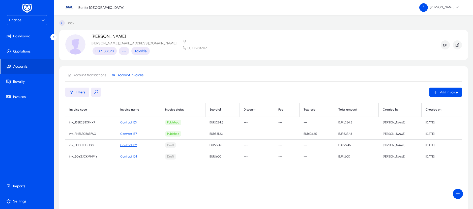
click at [126, 134] on link "Contract 157" at bounding box center [128, 134] width 17 height 4
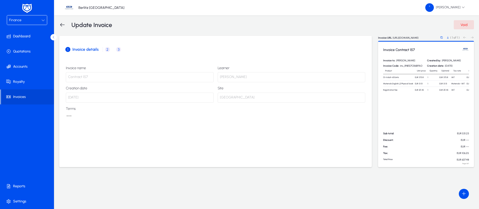
click at [109, 50] on span "2 Product / Service details" at bounding box center [108, 49] width 11 height 5
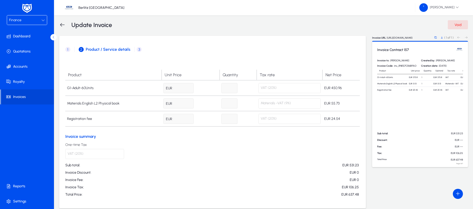
click at [62, 25] on icon at bounding box center [62, 25] width 6 height 6
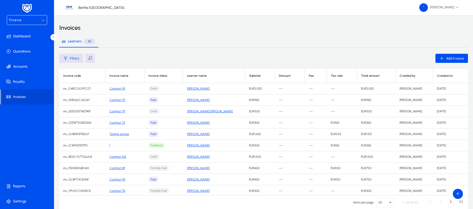
click at [89, 58] on button at bounding box center [90, 58] width 10 height 9
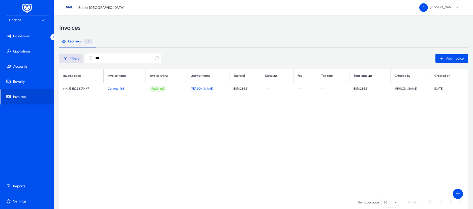
type input "***"
click at [118, 87] on link "Contract 163" at bounding box center [116, 89] width 16 height 4
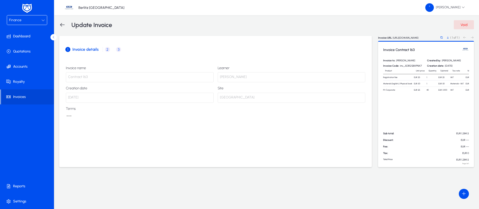
click at [107, 50] on span "2" at bounding box center [107, 49] width 5 height 5
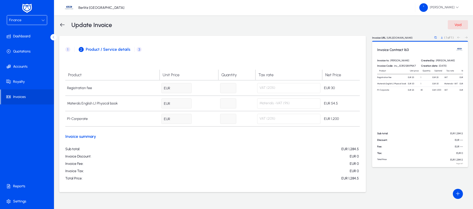
click at [62, 23] on icon at bounding box center [62, 25] width 6 height 6
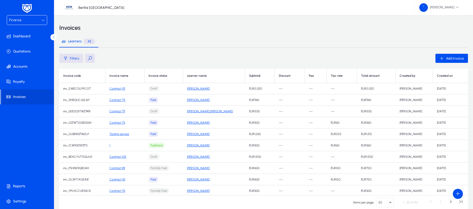
click at [90, 60] on button at bounding box center [90, 58] width 10 height 9
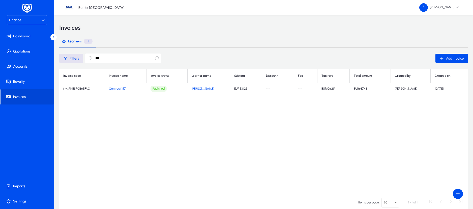
type input "***"
click at [119, 88] on link "Contract 157" at bounding box center [117, 89] width 17 height 4
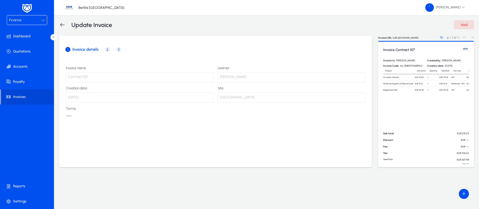
click at [107, 49] on span "2" at bounding box center [107, 49] width 5 height 5
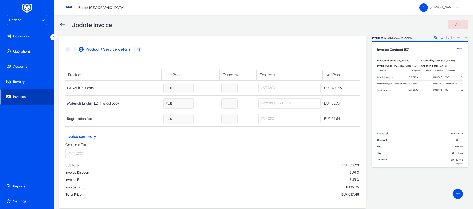
click at [27, 97] on span "Invoices" at bounding box center [27, 96] width 53 height 5
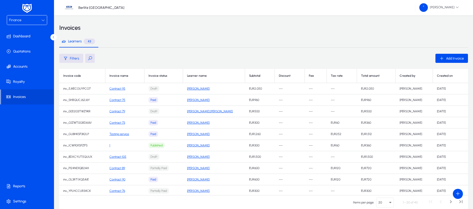
click at [89, 55] on button at bounding box center [90, 58] width 10 height 9
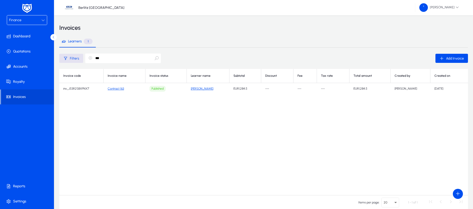
type input "***"
click at [116, 90] on td "Contract 163" at bounding box center [125, 88] width 42 height 11
click at [115, 87] on link "Contract 163" at bounding box center [116, 89] width 16 height 4
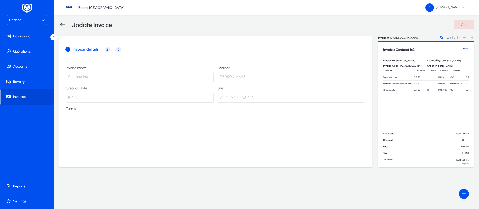
click at [107, 50] on span "2" at bounding box center [107, 49] width 5 height 5
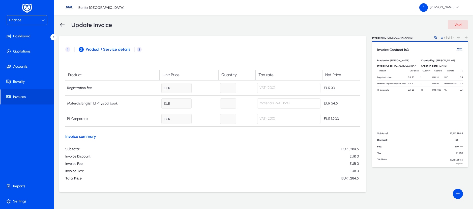
click at [42, 21] on icon at bounding box center [43, 20] width 4 height 4
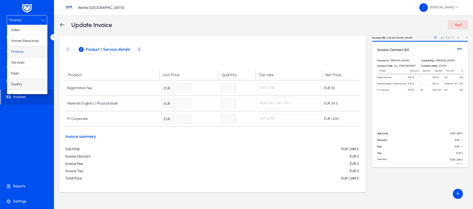
scroll to position [17, 0]
click at [22, 77] on span "Operations" at bounding box center [20, 78] width 18 height 6
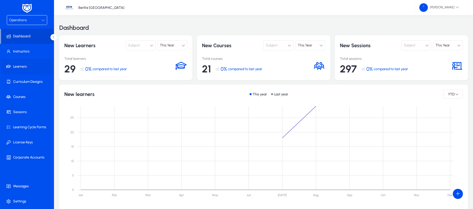
click at [21, 68] on span "Learners" at bounding box center [28, 66] width 54 height 5
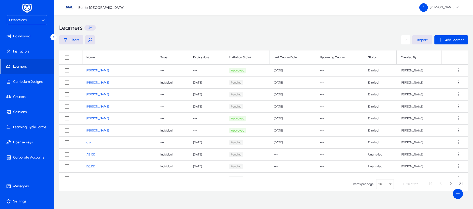
click at [90, 42] on button at bounding box center [90, 39] width 10 height 9
click at [91, 118] on link "[PERSON_NAME]" at bounding box center [97, 119] width 22 height 4
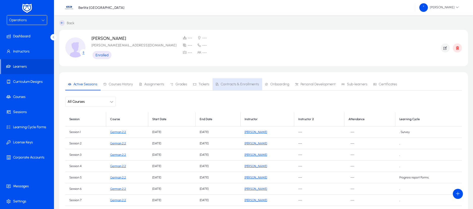
click at [247, 82] on span "Contracts & Enrollments" at bounding box center [240, 84] width 38 height 4
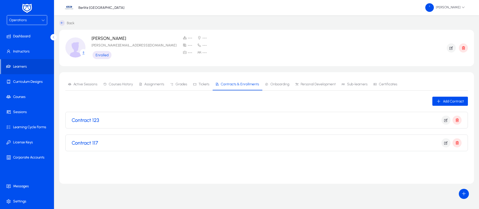
click at [95, 121] on h3 "Contract 123" at bounding box center [85, 120] width 27 height 6
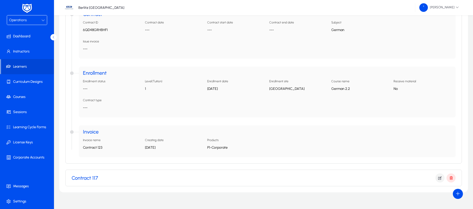
scroll to position [135, 0]
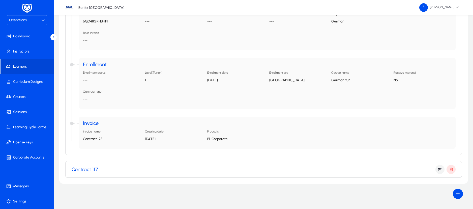
click at [142, 166] on div "Contract 117" at bounding box center [264, 169] width 384 height 9
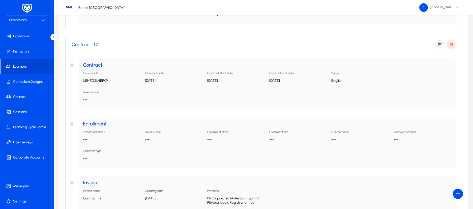
scroll to position [288, 0]
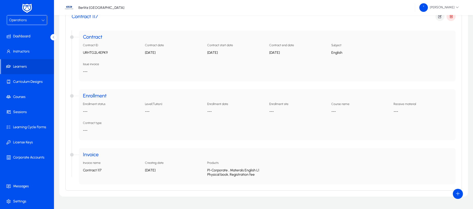
click at [242, 170] on p "P1-Corporate , Materals English L1 Physical book, Registration fee" at bounding box center [236, 172] width 58 height 9
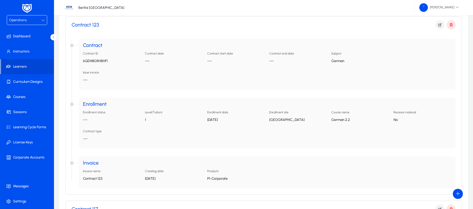
scroll to position [0, 0]
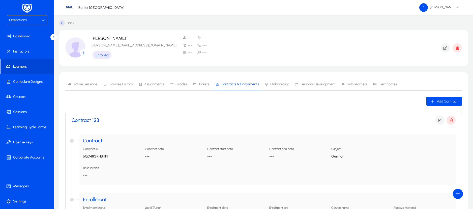
click at [88, 84] on span "Active Sessions" at bounding box center [85, 84] width 24 height 4
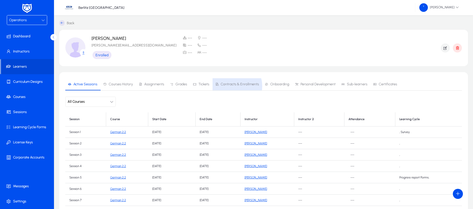
click at [231, 86] on span "Contracts & Enrollments" at bounding box center [240, 84] width 38 height 4
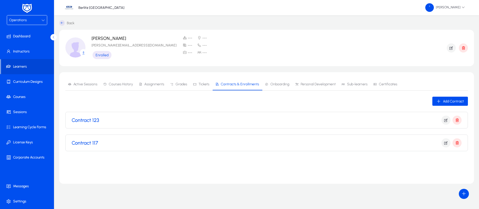
click at [114, 122] on div "Contract 123" at bounding box center [267, 120] width 390 height 9
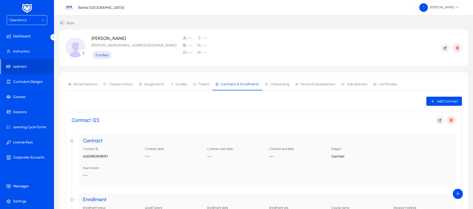
click at [114, 122] on div "Contract 123" at bounding box center [264, 120] width 384 height 9
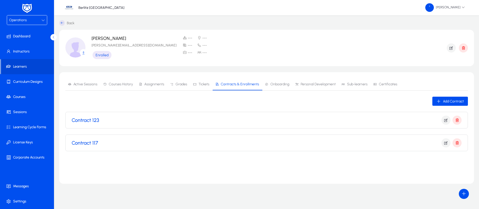
click at [133, 123] on div "Contract 123" at bounding box center [267, 120] width 390 height 9
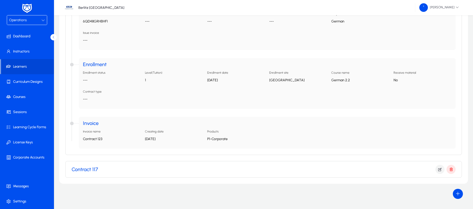
scroll to position [135, 0]
click at [187, 166] on div "Contract 117" at bounding box center [264, 169] width 384 height 9
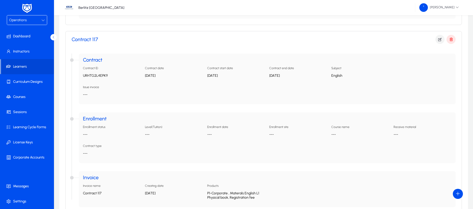
scroll to position [276, 0]
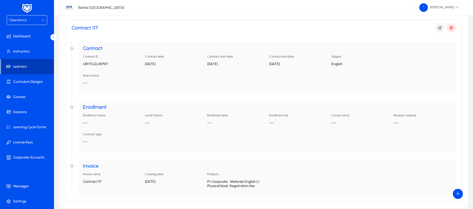
click at [29, 64] on span "Learners" at bounding box center [27, 66] width 53 height 5
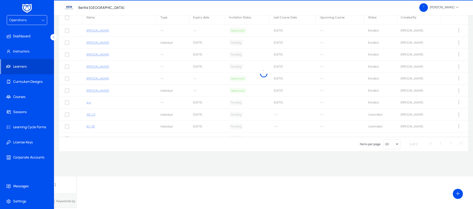
scroll to position [7, 0]
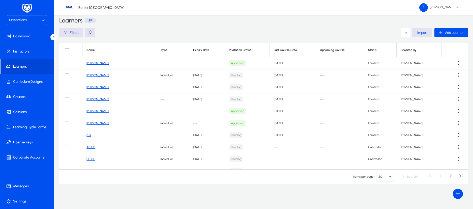
click at [94, 88] on link "[PERSON_NAME]" at bounding box center [97, 87] width 22 height 4
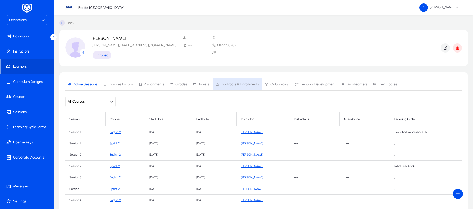
click at [245, 87] on span "Contracts & Enrollments" at bounding box center [237, 84] width 44 height 12
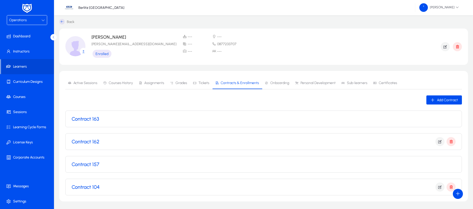
scroll to position [16, 0]
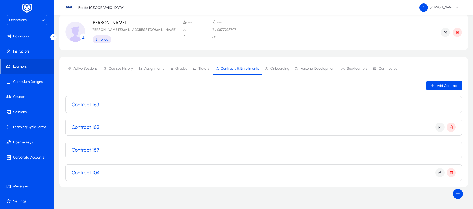
click at [129, 125] on div "Contract 162" at bounding box center [264, 127] width 384 height 9
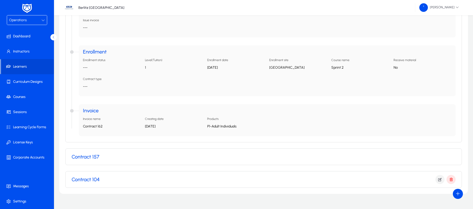
scroll to position [180, 0]
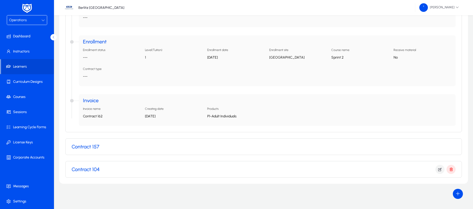
click at [107, 169] on div "Contract 104" at bounding box center [264, 169] width 384 height 9
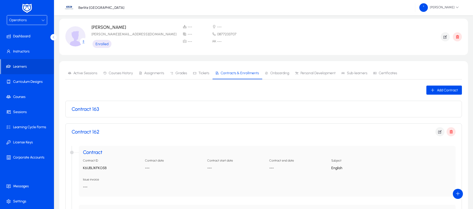
scroll to position [10, 0]
click at [101, 111] on div "Contract 163" at bounding box center [264, 110] width 384 height 6
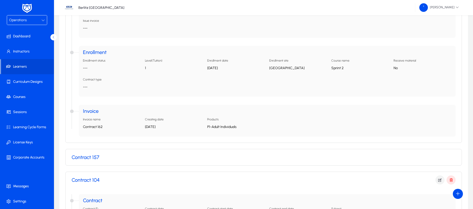
scroll to position [335, 0]
click at [136, 159] on div "Contract 157" at bounding box center [264, 158] width 384 height 6
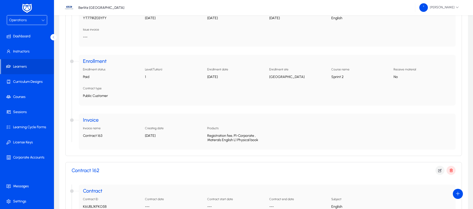
scroll to position [133, 0]
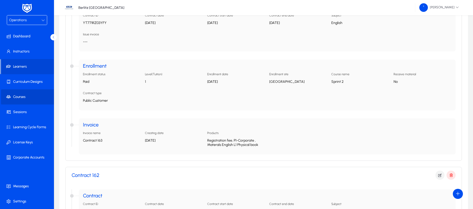
click at [17, 99] on span "Courses" at bounding box center [28, 96] width 54 height 5
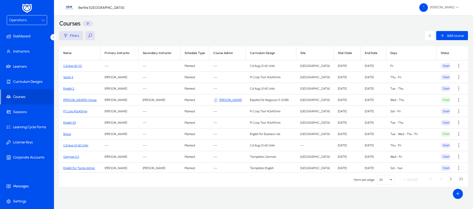
scroll to position [4, 0]
click at [69, 89] on link "English 2" at bounding box center [68, 89] width 11 height 4
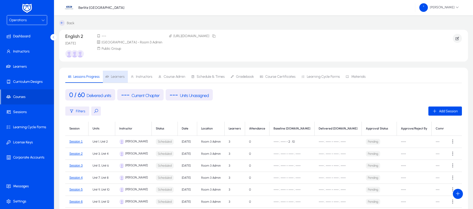
click at [118, 78] on span "Learners" at bounding box center [118, 77] width 14 height 4
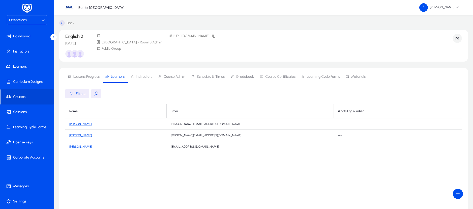
click at [80, 136] on link "[PERSON_NAME]" at bounding box center [80, 135] width 22 height 4
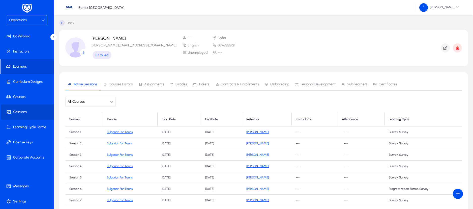
click at [23, 109] on span "Sessions" at bounding box center [28, 111] width 54 height 5
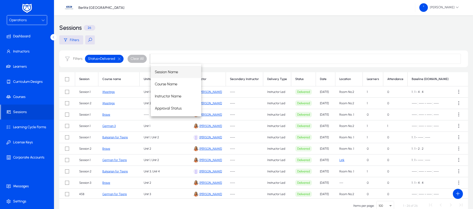
click at [327, 82] on div "Session Name Course Name Instructor Name Approval Status" at bounding box center [306, 90] width 310 height 52
click at [322, 80] on div "Session Name Course Name Instructor Name Approval Status" at bounding box center [306, 90] width 310 height 52
click at [119, 59] on button "button" at bounding box center [119, 58] width 9 height 5
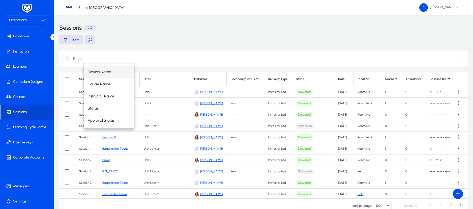
click at [306, 78] on div "Session Name Course Name Instructor Name Status Approval Status" at bounding box center [272, 96] width 377 height 65
click at [337, 79] on div "Session Name Course Name Instructor Name Status Approval Status" at bounding box center [272, 96] width 377 height 65
click at [224, 55] on input at bounding box center [272, 59] width 377 height 10
click at [93, 73] on span "Session Name" at bounding box center [99, 72] width 23 height 6
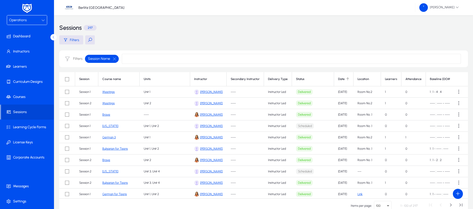
click at [346, 80] on div "Date" at bounding box center [343, 79] width 11 height 4
click at [344, 80] on div "Date" at bounding box center [343, 79] width 11 height 4
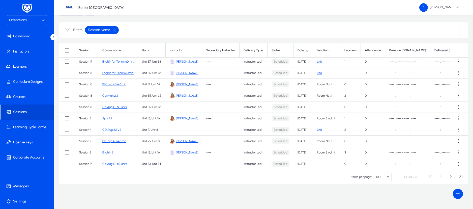
scroll to position [29, 0]
click at [450, 177] on span "Next page" at bounding box center [451, 176] width 10 height 10
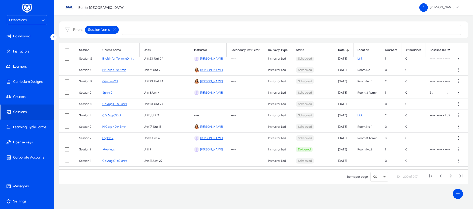
scroll to position [560, 0]
click at [112, 28] on button "button" at bounding box center [114, 29] width 9 height 5
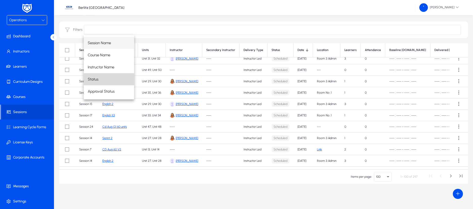
click at [105, 80] on mat-option "Status" at bounding box center [109, 79] width 50 height 12
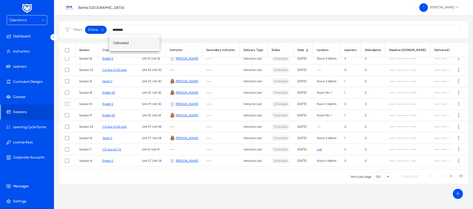
type input "********"
click at [122, 45] on span "Delivered" at bounding box center [120, 43] width 15 height 6
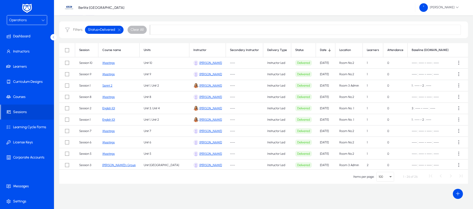
scroll to position [0, 0]
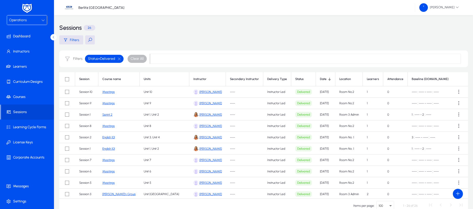
type input "*"
click at [286, 41] on div "Filters" at bounding box center [263, 39] width 409 height 9
click at [23, 50] on span "Instructors" at bounding box center [28, 51] width 54 height 5
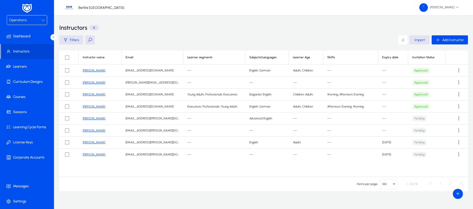
click at [96, 141] on link "[PERSON_NAME]" at bounding box center [94, 142] width 22 height 4
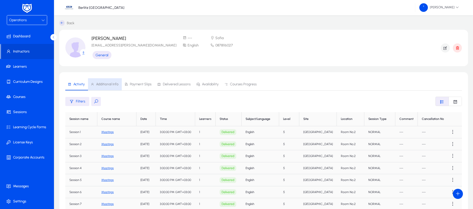
click at [107, 83] on span "Additional Info" at bounding box center [107, 84] width 22 height 4
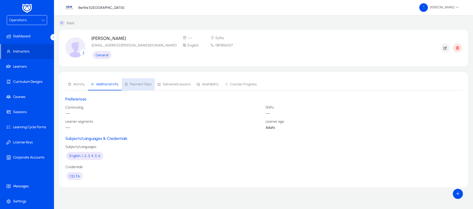
click at [142, 85] on span "Payment Slips" at bounding box center [141, 84] width 22 height 4
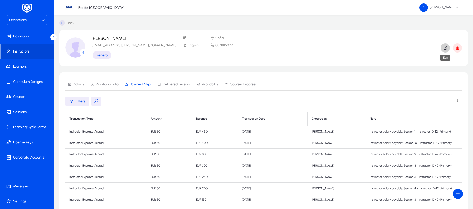
click at [446, 47] on icon "button" at bounding box center [445, 48] width 5 height 5
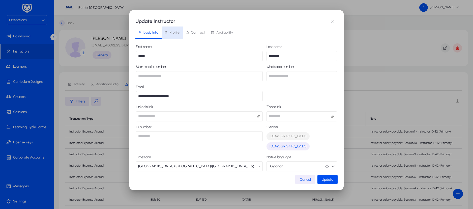
click at [174, 31] on span "Profile" at bounding box center [175, 33] width 10 height 4
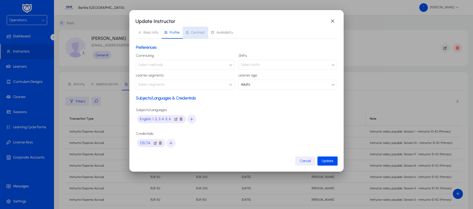
click at [202, 32] on span "Contract" at bounding box center [198, 33] width 14 height 4
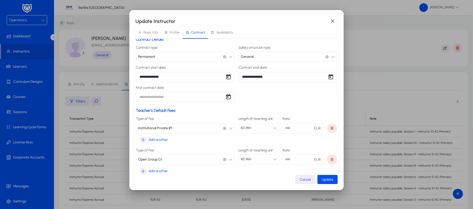
scroll to position [17, 0]
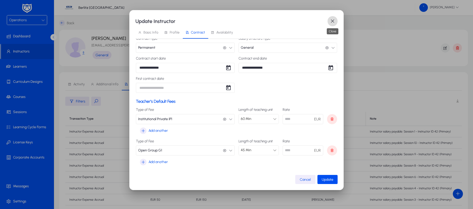
click at [331, 21] on span "button" at bounding box center [333, 21] width 10 height 10
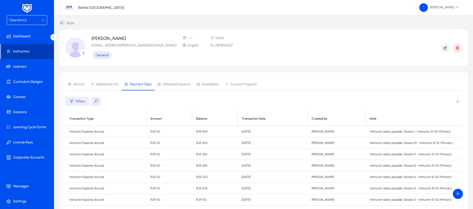
click at [26, 51] on span "Instructors" at bounding box center [27, 51] width 53 height 5
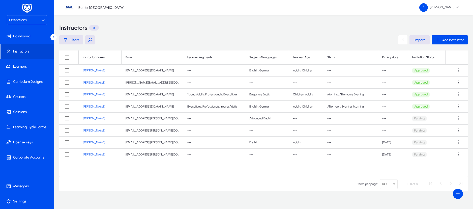
click at [89, 71] on link "[PERSON_NAME]" at bounding box center [94, 71] width 22 height 4
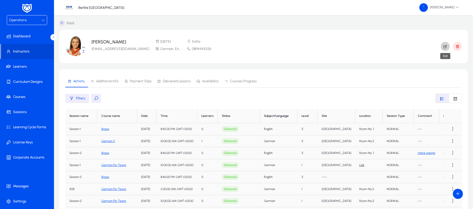
click at [446, 47] on icon "button" at bounding box center [445, 46] width 5 height 5
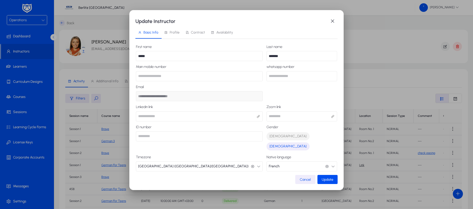
click at [197, 34] on span "Contract" at bounding box center [198, 33] width 14 height 4
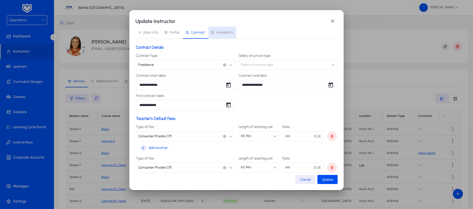
click at [222, 32] on span "Availability" at bounding box center [224, 33] width 17 height 4
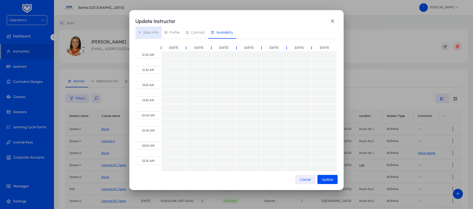
click at [147, 29] on span "Basic Info" at bounding box center [148, 32] width 20 height 12
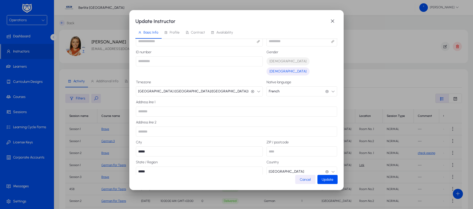
scroll to position [75, 0]
click at [332, 23] on span "button" at bounding box center [333, 21] width 10 height 10
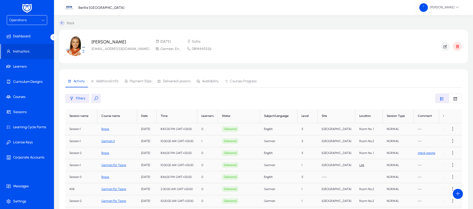
click at [146, 81] on span "Payment Slips" at bounding box center [141, 81] width 22 height 4
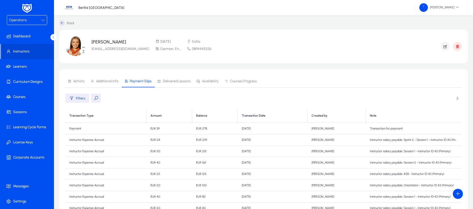
click at [458, 99] on span at bounding box center [457, 98] width 10 height 10
click at [62, 23] on icon at bounding box center [62, 23] width 6 height 6
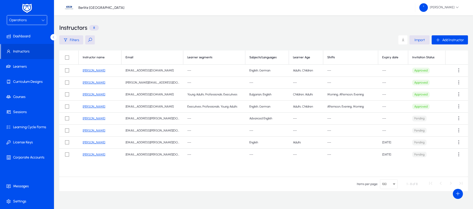
click at [98, 143] on link "[PERSON_NAME]" at bounding box center [94, 142] width 22 height 4
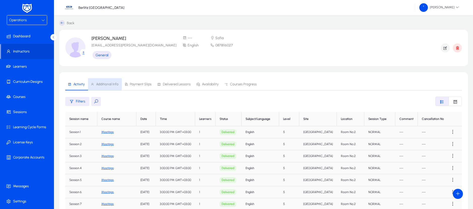
click at [113, 84] on span "Additional Info" at bounding box center [107, 84] width 22 height 4
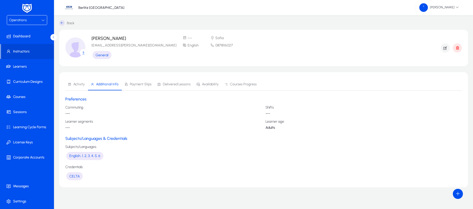
click at [135, 86] on span "Payment Slips" at bounding box center [141, 84] width 22 height 4
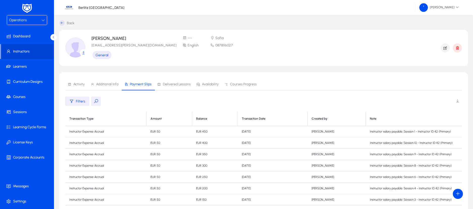
click at [178, 87] on span "Delivered Lessons" at bounding box center [173, 84] width 33 height 12
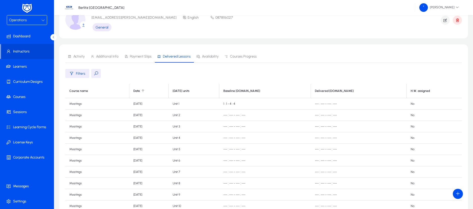
click at [145, 91] on div at bounding box center [142, 90] width 3 height 3
click at [141, 57] on span "Payment Slips" at bounding box center [141, 57] width 22 height 4
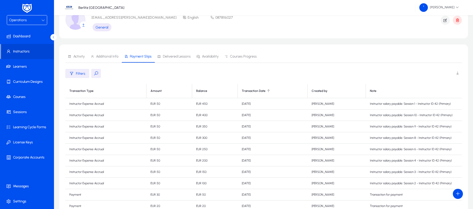
click at [270, 90] on div at bounding box center [268, 90] width 3 height 3
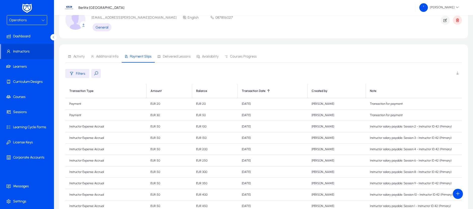
click at [270, 90] on div at bounding box center [268, 90] width 3 height 3
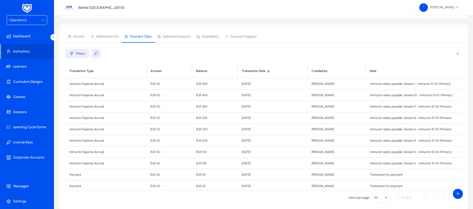
click at [42, 19] on icon at bounding box center [43, 20] width 4 height 4
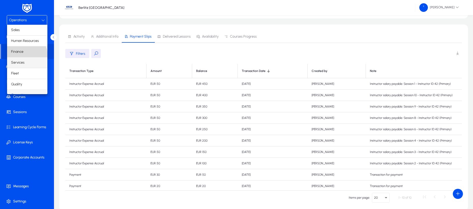
click at [26, 55] on mat-option "Finance" at bounding box center [27, 51] width 40 height 11
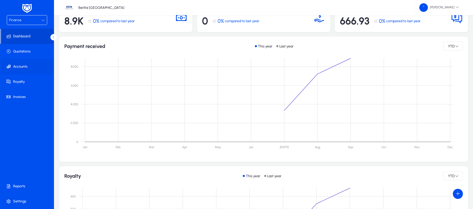
click at [21, 69] on span at bounding box center [28, 67] width 54 height 12
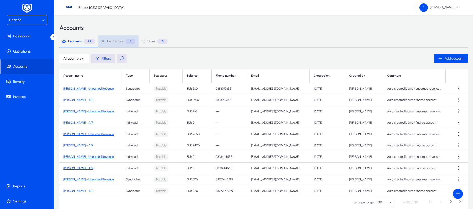
click at [113, 40] on span "Instructors" at bounding box center [115, 42] width 16 height 4
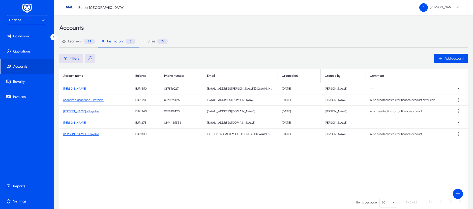
click at [80, 88] on link "[PERSON_NAME]" at bounding box center [74, 89] width 22 height 4
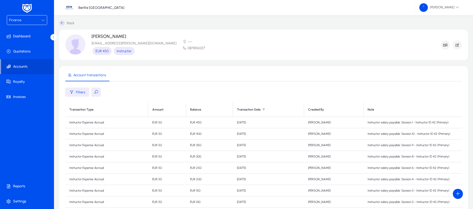
click at [264, 109] on div at bounding box center [264, 109] width 2 height 2
click at [62, 25] on icon at bounding box center [62, 23] width 6 height 6
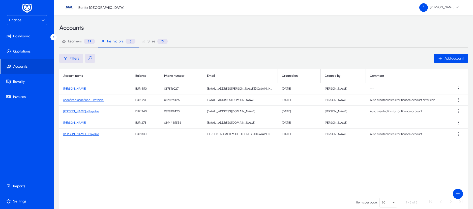
click at [75, 122] on link "[PERSON_NAME]" at bounding box center [74, 123] width 22 height 4
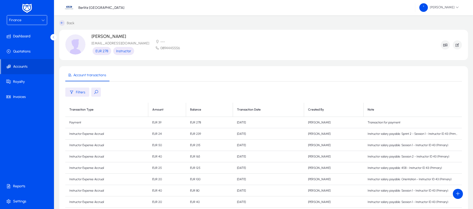
click at [372, 145] on td "Instructor salary payable: Session 1 - Instructor ID 43 (Primary)" at bounding box center [413, 144] width 98 height 11
click at [96, 143] on td "Instructor Expense Accrual" at bounding box center [106, 144] width 83 height 11
click at [23, 186] on span "Reports" at bounding box center [28, 186] width 54 height 5
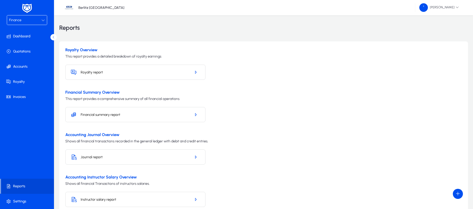
scroll to position [29, 0]
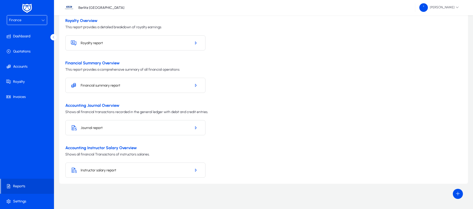
click at [132, 170] on h5 "Instructor salary report" at bounding box center [134, 170] width 106 height 4
click at [198, 173] on span "button" at bounding box center [195, 170] width 9 height 12
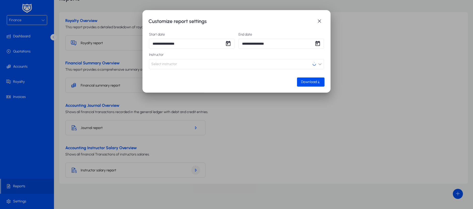
scroll to position [0, 0]
click at [315, 67] on button "Select instructor" at bounding box center [236, 64] width 175 height 10
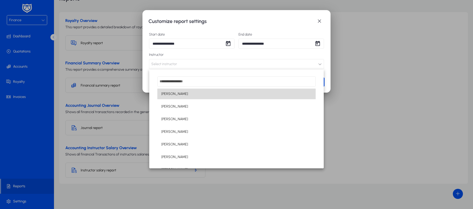
click at [252, 92] on mat-option "[PERSON_NAME]" at bounding box center [236, 94] width 158 height 11
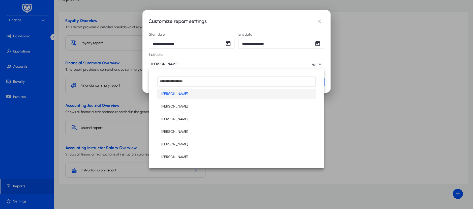
scroll to position [0, 0]
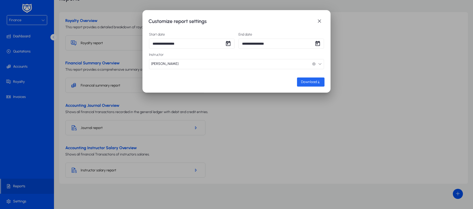
click at [301, 82] on span "Download" at bounding box center [309, 82] width 16 height 4
click at [321, 65] on icon "button" at bounding box center [320, 64] width 4 height 4
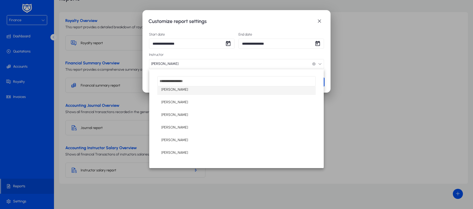
scroll to position [29, 0]
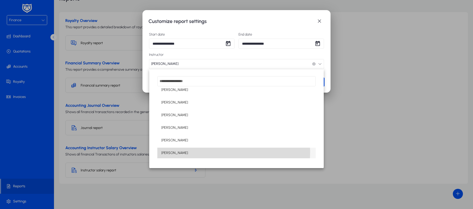
click at [201, 151] on mat-option "[PERSON_NAME]" at bounding box center [236, 153] width 158 height 11
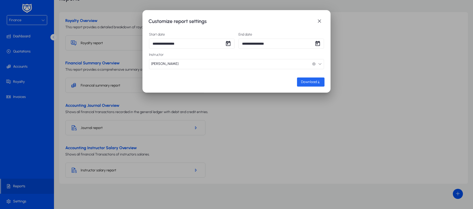
click at [307, 85] on span "button" at bounding box center [310, 82] width 27 height 12
click at [321, 63] on icon "button" at bounding box center [320, 64] width 4 height 4
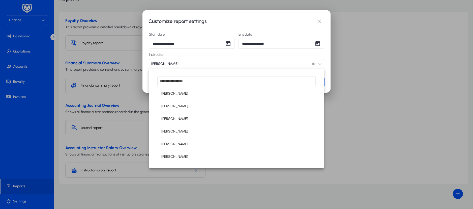
scroll to position [19, 0]
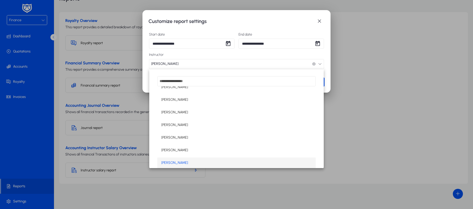
click at [230, 41] on div at bounding box center [236, 104] width 473 height 209
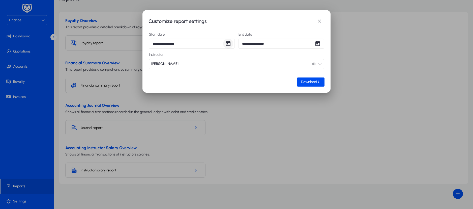
click at [229, 42] on span "Open calendar" at bounding box center [228, 44] width 10 height 10
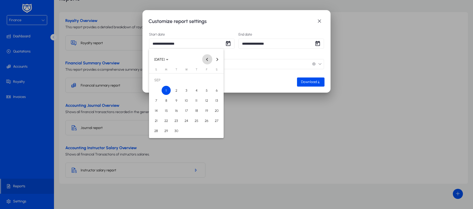
click at [207, 61] on span "Previous month" at bounding box center [207, 59] width 10 height 10
click at [206, 81] on span "1" at bounding box center [206, 80] width 9 height 9
type input "**********"
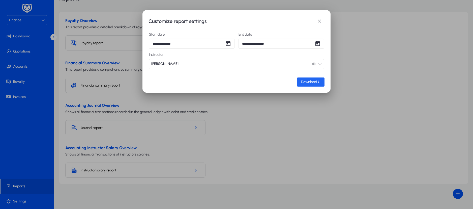
click at [307, 83] on span "Download" at bounding box center [309, 82] width 16 height 4
click at [317, 22] on span "button" at bounding box center [319, 21] width 10 height 10
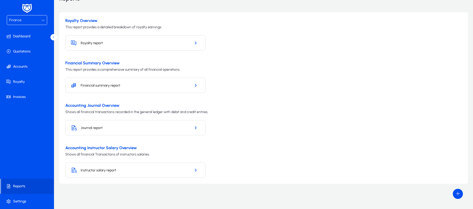
scroll to position [29, 0]
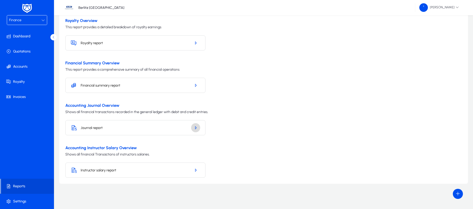
click at [196, 129] on icon "button" at bounding box center [195, 127] width 5 height 5
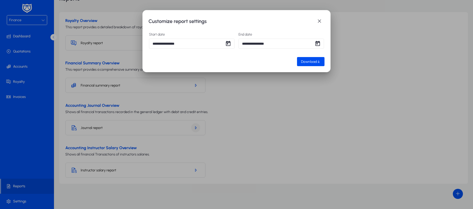
scroll to position [0, 0]
click at [306, 63] on span "Download" at bounding box center [309, 62] width 16 height 4
click at [319, 22] on span "button" at bounding box center [319, 21] width 10 height 10
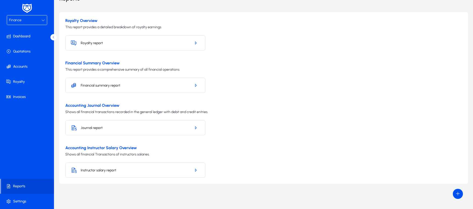
scroll to position [29, 0]
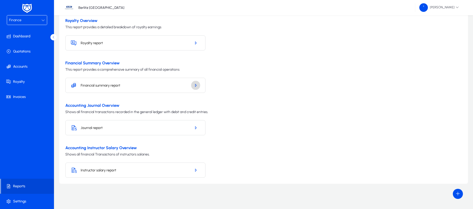
click at [198, 84] on span "button" at bounding box center [195, 85] width 9 height 12
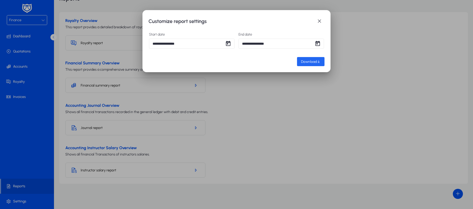
click at [311, 57] on span "button" at bounding box center [310, 61] width 27 height 12
click at [319, 22] on span "button" at bounding box center [319, 21] width 10 height 10
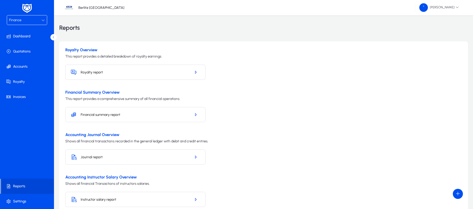
scroll to position [29, 0]
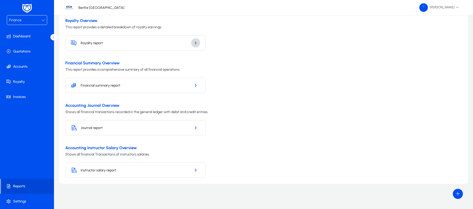
click at [196, 42] on icon "button" at bounding box center [195, 43] width 5 height 5
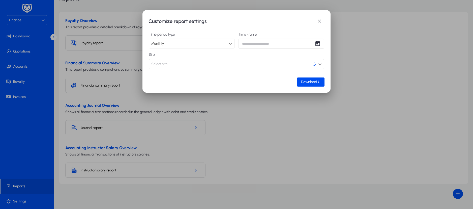
scroll to position [0, 0]
click at [320, 41] on span "Open calendar" at bounding box center [318, 44] width 10 height 10
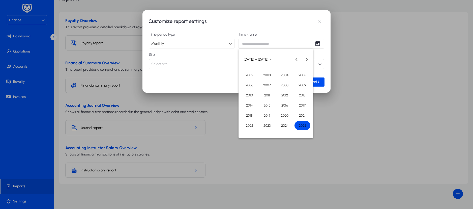
click at [305, 122] on span "2025" at bounding box center [303, 125] width 16 height 9
click at [246, 105] on span "SEP" at bounding box center [250, 105] width 16 height 9
type input "**********"
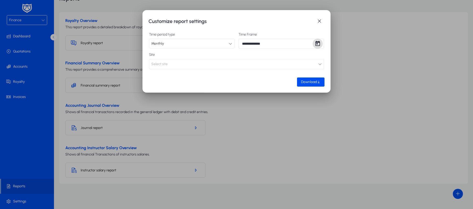
click at [311, 65] on button "Select site" at bounding box center [236, 64] width 175 height 10
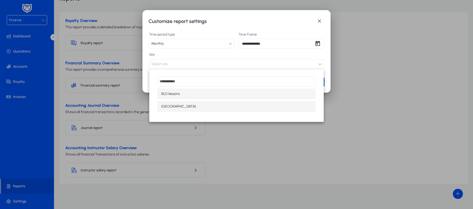
click at [250, 105] on mat-option "[GEOGRAPHIC_DATA]" at bounding box center [236, 106] width 158 height 11
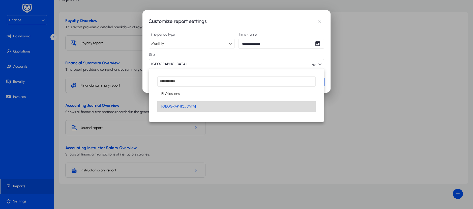
scroll to position [0, 0]
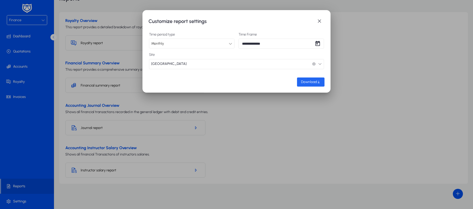
click at [319, 83] on icon "button" at bounding box center [319, 82] width 4 height 4
click at [322, 22] on span "button" at bounding box center [319, 21] width 10 height 10
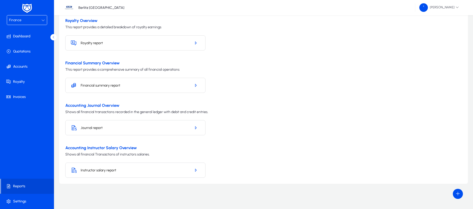
scroll to position [0, 0]
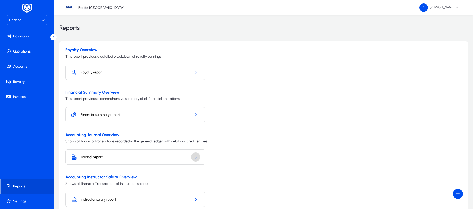
click at [195, 156] on icon "button" at bounding box center [195, 157] width 5 height 5
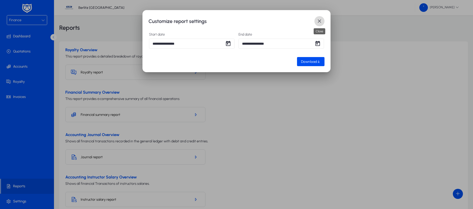
click at [320, 22] on span "button" at bounding box center [319, 21] width 10 height 10
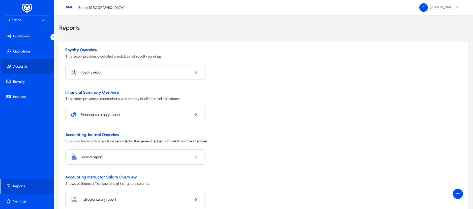
click at [23, 66] on span "Accounts" at bounding box center [28, 66] width 54 height 5
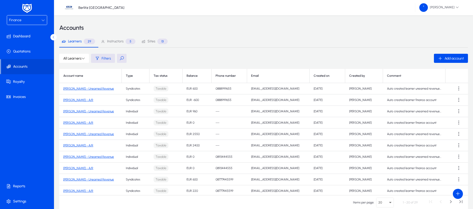
click at [123, 59] on button at bounding box center [122, 58] width 10 height 9
type input "*"
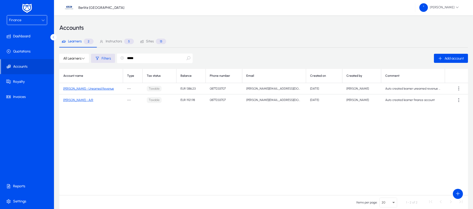
type input "*****"
click at [80, 100] on link "[PERSON_NAME] - A/R" at bounding box center [78, 100] width 30 height 4
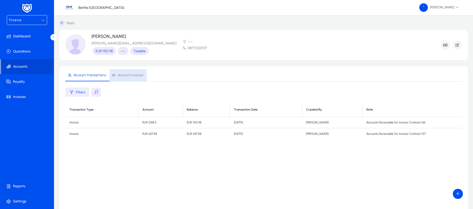
click at [135, 75] on span "Account invoices" at bounding box center [131, 75] width 26 height 4
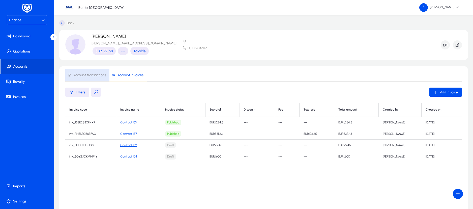
click at [96, 75] on span "Account transactions" at bounding box center [89, 75] width 33 height 4
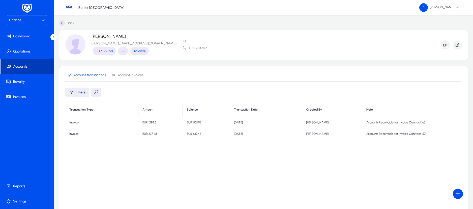
click at [20, 67] on span "Accounts" at bounding box center [27, 66] width 53 height 5
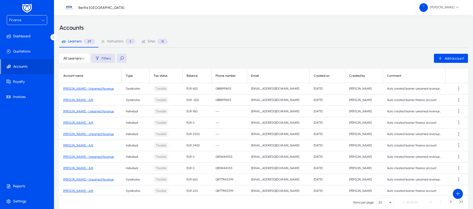
click at [123, 59] on button at bounding box center [122, 58] width 10 height 9
click at [143, 54] on input "*" at bounding box center [155, 58] width 76 height 10
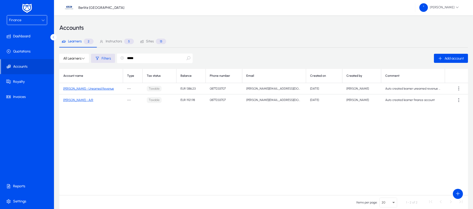
type input "*****"
click at [91, 89] on link "[PERSON_NAME] - Unearned Revenue" at bounding box center [88, 89] width 51 height 4
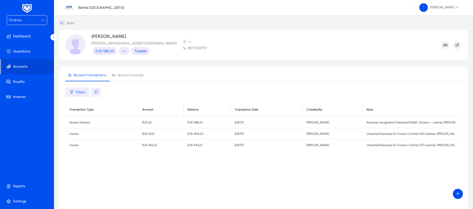
click at [386, 120] on td "Revenue recognized (Unearned Debit): Session 1 - Learner Diana Hristova (ID: 11…" at bounding box center [412, 122] width 99 height 11
click at [42, 18] on icon at bounding box center [43, 20] width 4 height 4
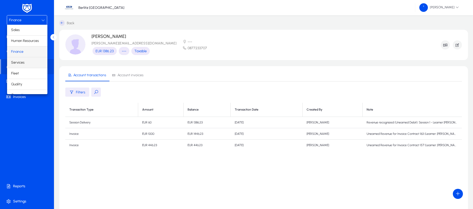
scroll to position [17, 0]
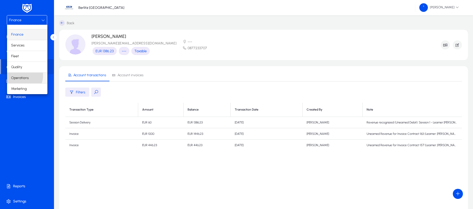
click at [18, 75] on span "Operations" at bounding box center [20, 78] width 18 height 6
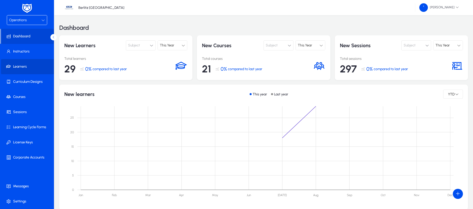
click at [22, 70] on span at bounding box center [28, 67] width 54 height 12
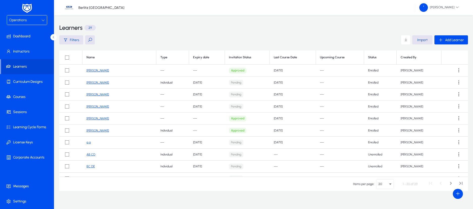
click at [89, 40] on button at bounding box center [90, 39] width 10 height 9
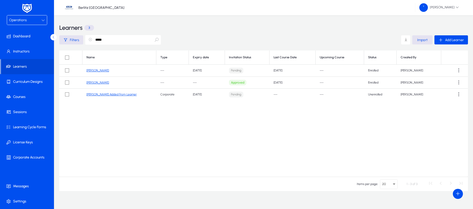
type input "*****"
click at [98, 81] on link "Diana Hristova" at bounding box center [97, 83] width 22 height 4
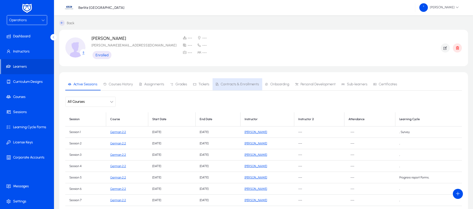
click at [237, 83] on span "Contracts & Enrollments" at bounding box center [240, 84] width 38 height 4
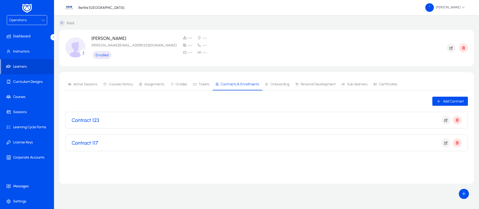
click at [65, 25] on link "Back" at bounding box center [66, 23] width 15 height 6
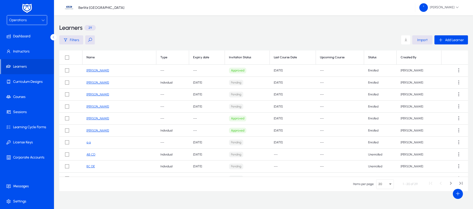
click at [89, 39] on button at bounding box center [90, 39] width 10 height 9
click at [101, 39] on input "text" at bounding box center [123, 40] width 76 height 10
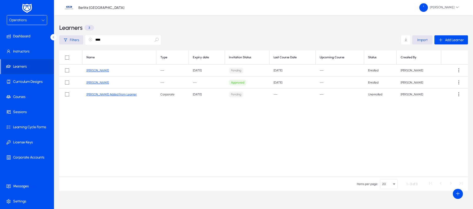
type input "****"
click at [98, 72] on link "[PERSON_NAME]" at bounding box center [97, 71] width 22 height 4
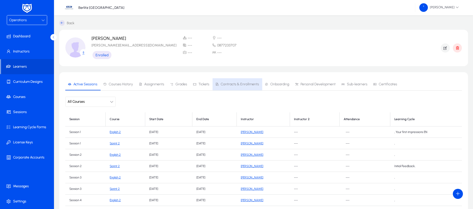
click at [238, 83] on span "Contracts & Enrollments" at bounding box center [240, 84] width 38 height 4
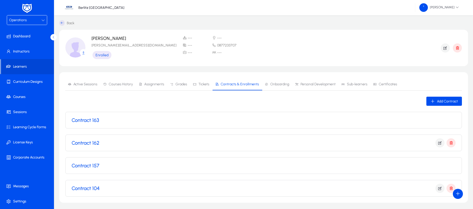
click at [180, 121] on div "Contract 163" at bounding box center [264, 120] width 384 height 6
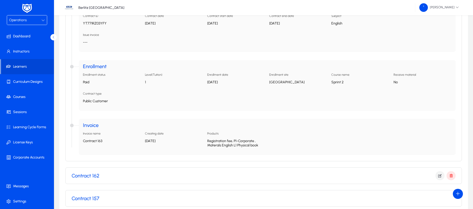
scroll to position [133, 0]
click at [218, 146] on p "Registration fee, P1-Corporate , Materals English L1 Physical book" at bounding box center [236, 142] width 58 height 9
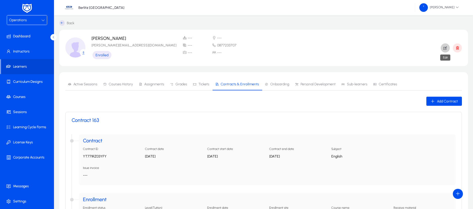
click at [446, 50] on span "button" at bounding box center [445, 48] width 9 height 12
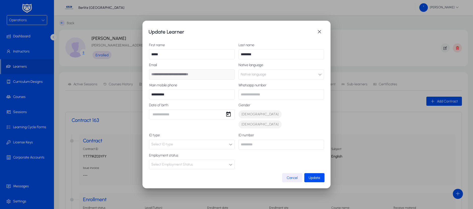
scroll to position [74, 0]
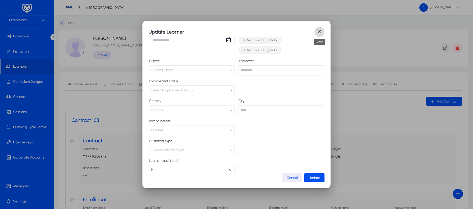
click at [320, 32] on span "button" at bounding box center [319, 32] width 10 height 10
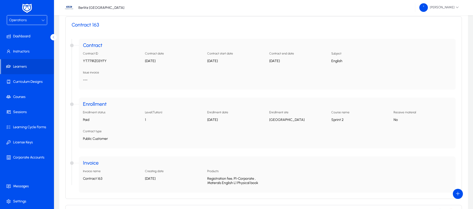
scroll to position [185, 0]
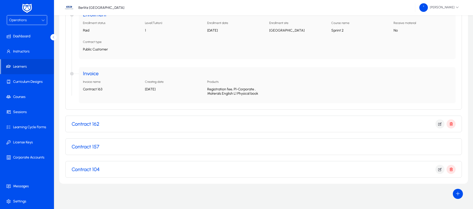
click at [218, 127] on div "Contract 162" at bounding box center [264, 123] width 384 height 9
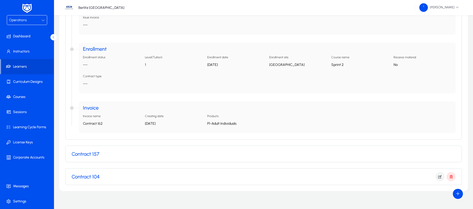
scroll to position [339, 0]
click at [194, 152] on div "Contract 157" at bounding box center [264, 154] width 384 height 6
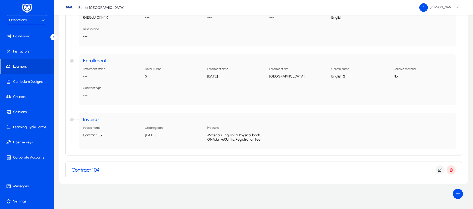
scroll to position [512, 0]
click at [185, 164] on div "Contract 104" at bounding box center [264, 169] width 384 height 16
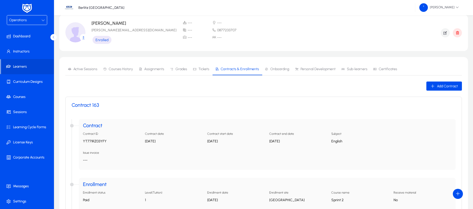
scroll to position [0, 0]
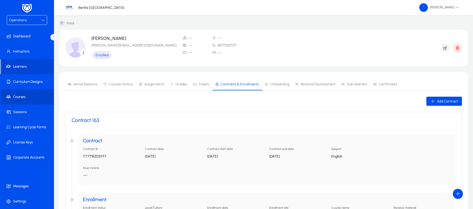
click at [14, 98] on span "Courses" at bounding box center [28, 96] width 54 height 5
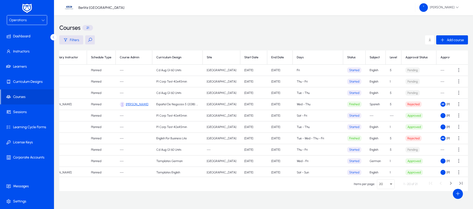
scroll to position [0, 98]
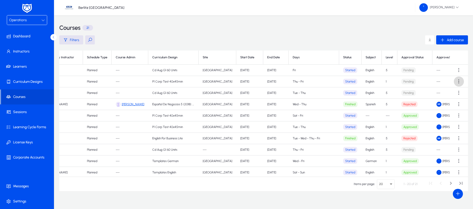
click at [459, 80] on span at bounding box center [459, 81] width 10 height 10
click at [179, 79] on div at bounding box center [236, 104] width 473 height 209
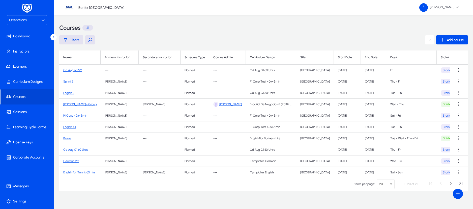
click at [66, 81] on link "Sprint 2" at bounding box center [68, 82] width 10 height 4
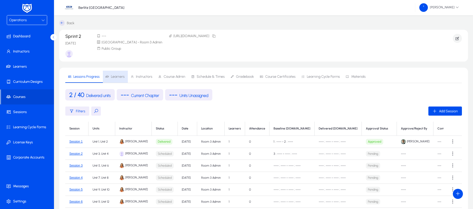
click at [116, 77] on span "Learners" at bounding box center [118, 77] width 14 height 4
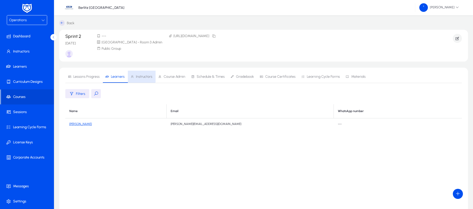
click at [141, 75] on span "Instructors" at bounding box center [144, 77] width 16 height 4
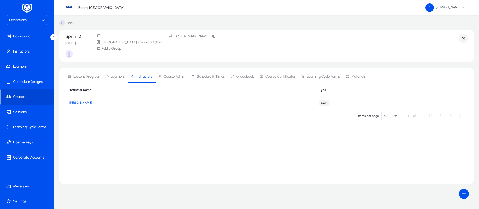
click at [84, 103] on link "[PERSON_NAME]" at bounding box center [80, 103] width 22 height 4
click at [165, 75] on span "Course Admin" at bounding box center [175, 77] width 22 height 4
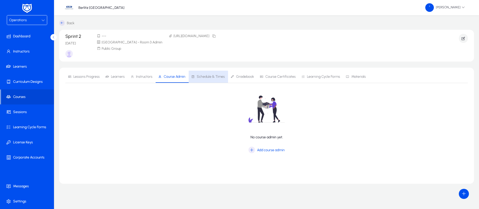
click at [203, 78] on span "Schedule & Times" at bounding box center [211, 77] width 28 height 4
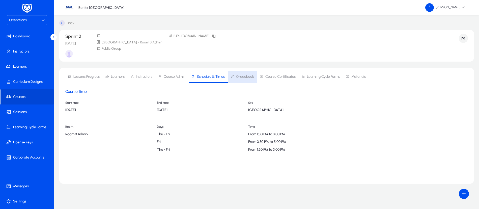
click at [254, 79] on link "Gradebook" at bounding box center [242, 77] width 29 height 12
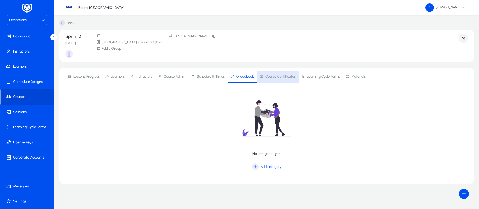
click at [277, 75] on span "Course Certificates" at bounding box center [280, 77] width 30 height 4
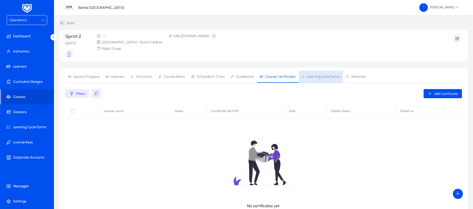
click at [318, 75] on span "Learning Cycle Forms" at bounding box center [323, 77] width 33 height 4
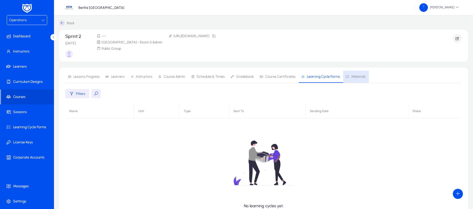
click at [352, 78] on span "Materials" at bounding box center [358, 77] width 14 height 4
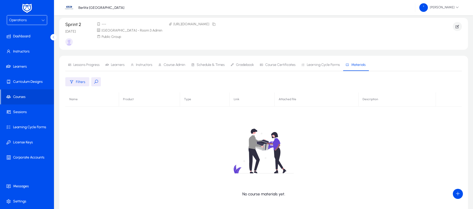
scroll to position [2, 0]
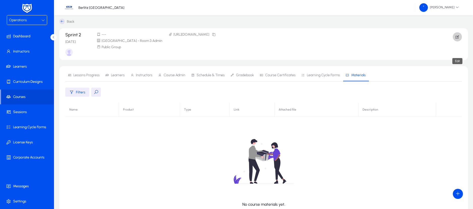
click at [457, 38] on icon "button" at bounding box center [457, 37] width 5 height 5
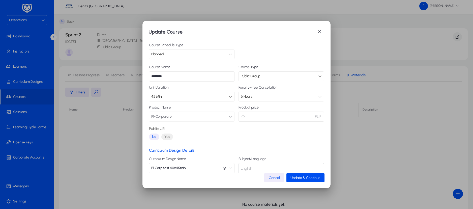
scroll to position [1, 0]
click at [251, 114] on p "25" at bounding box center [281, 115] width 85 height 10
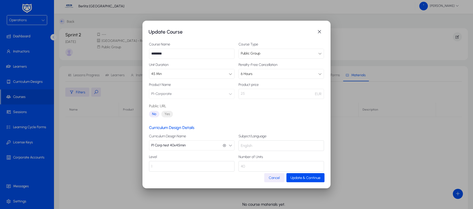
scroll to position [30, 0]
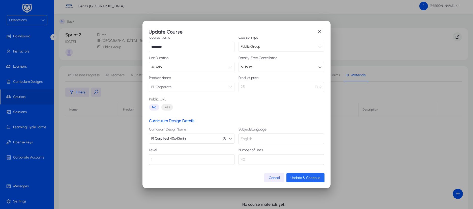
click at [292, 177] on span "Update & Continue" at bounding box center [306, 178] width 30 height 4
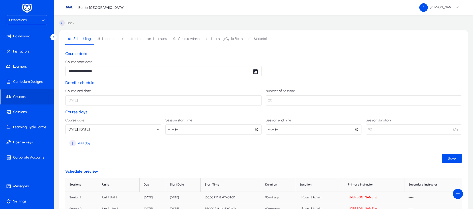
click at [60, 23] on icon at bounding box center [62, 23] width 6 height 6
